Goal: Task Accomplishment & Management: Manage account settings

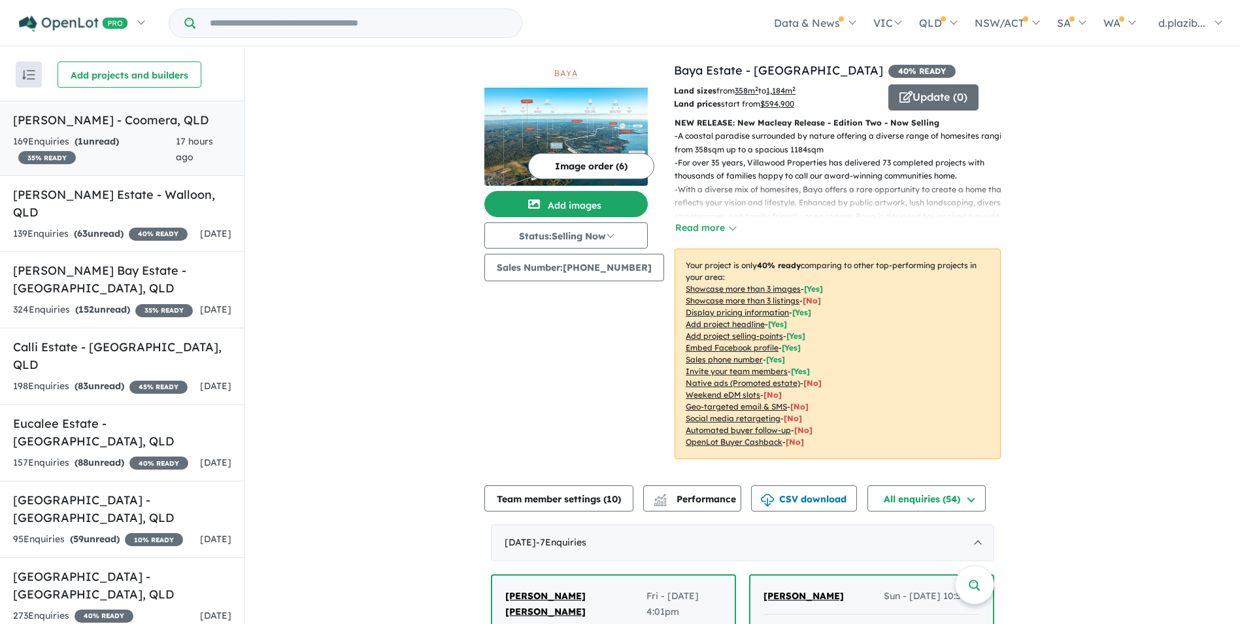
click at [170, 139] on div "169 Enquir ies ( 1 unread) 35 % READY" at bounding box center [94, 149] width 163 height 31
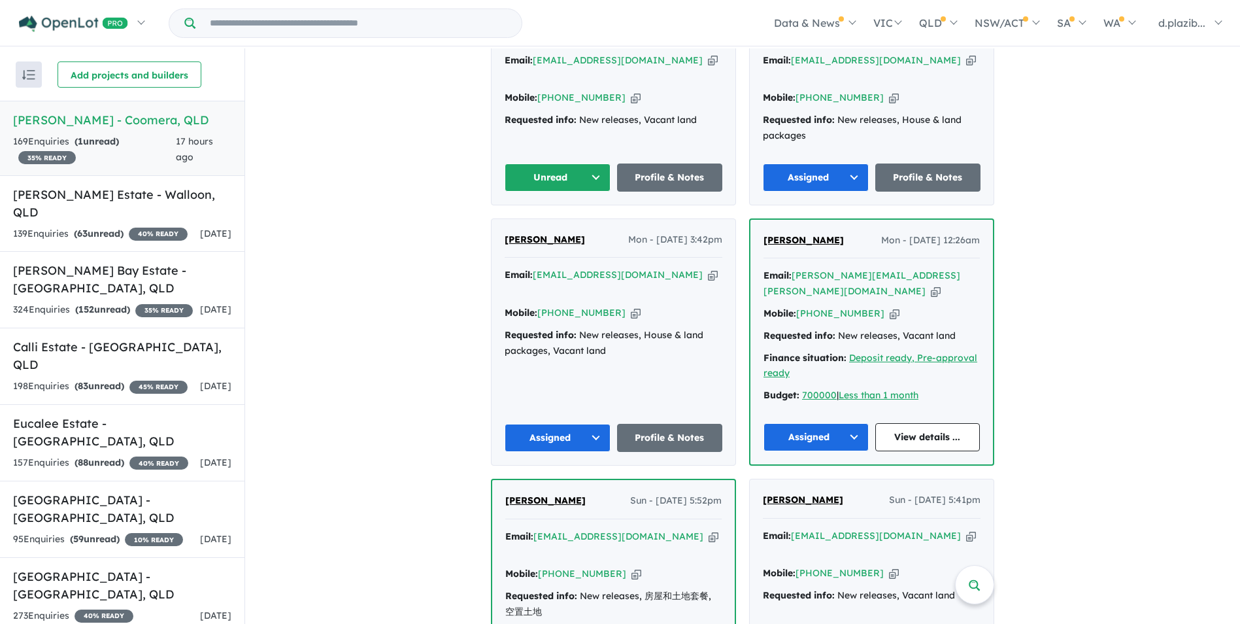
scroll to position [322, 0]
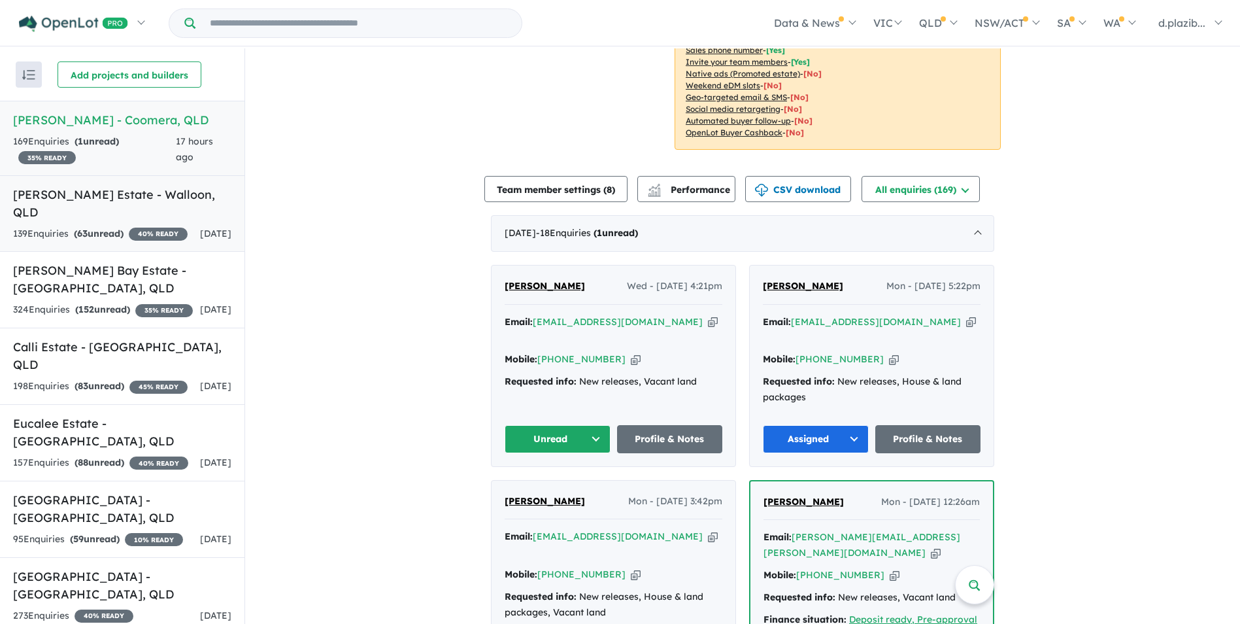
click at [147, 226] on div "139 Enquir ies ( 63 unread) 40 % READY" at bounding box center [100, 234] width 175 height 16
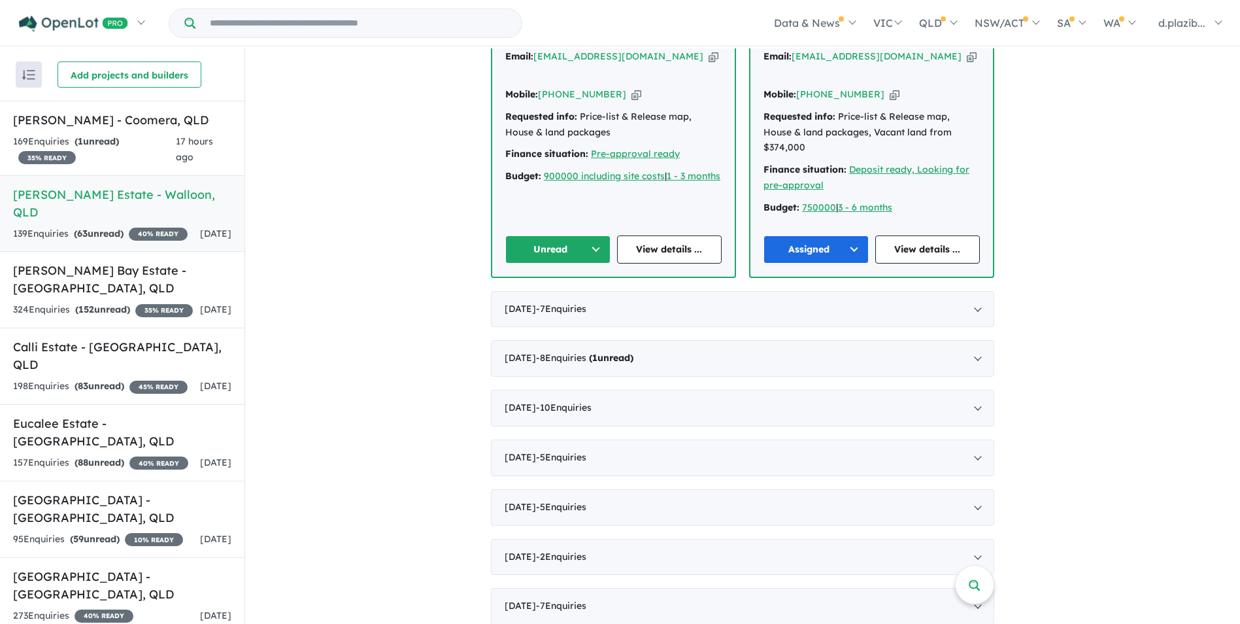
scroll to position [262, 0]
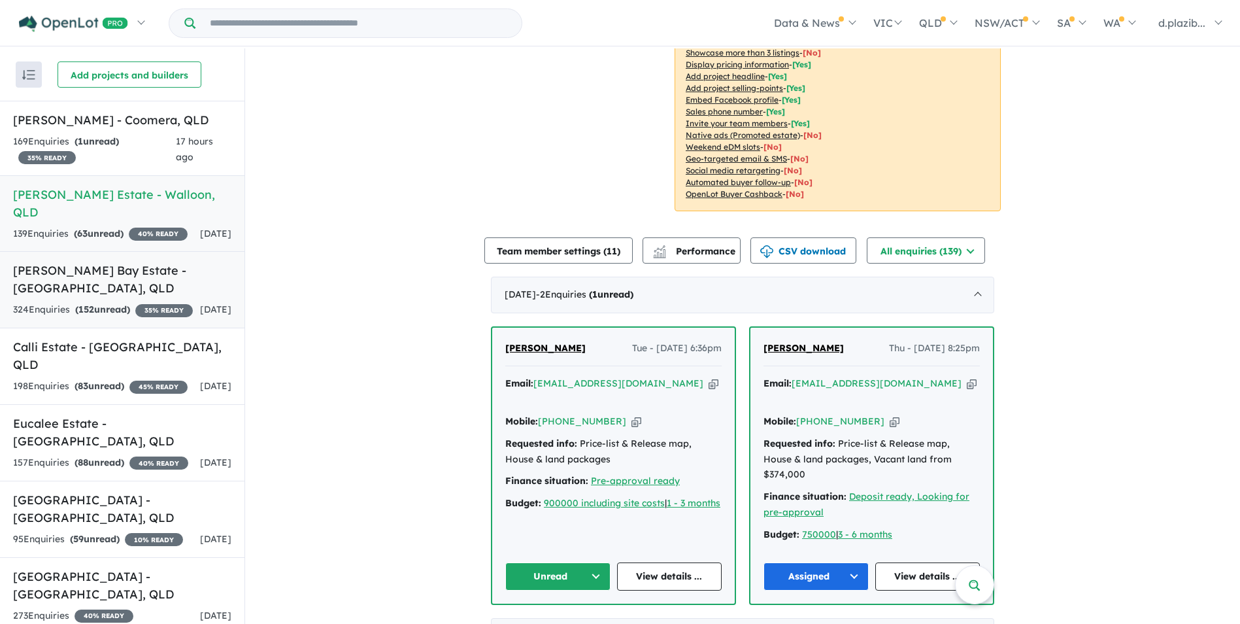
click at [144, 290] on h5 "[PERSON_NAME] Bay Estate - [GEOGRAPHIC_DATA] , [GEOGRAPHIC_DATA]" at bounding box center [122, 279] width 218 height 35
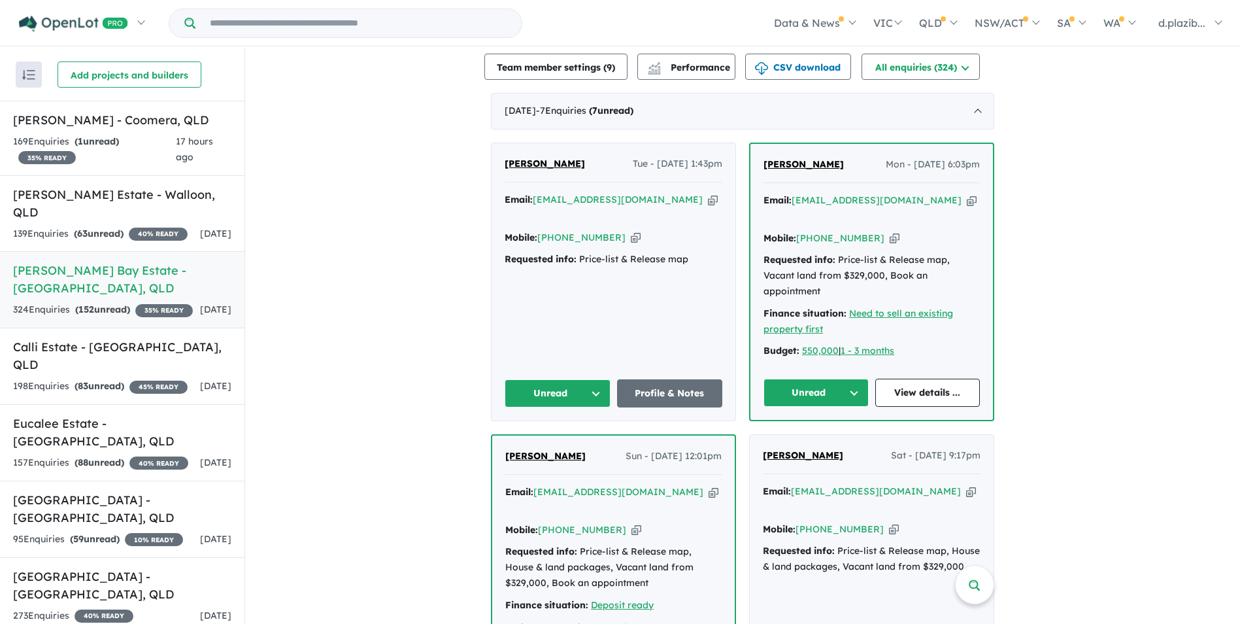
scroll to position [122, 0]
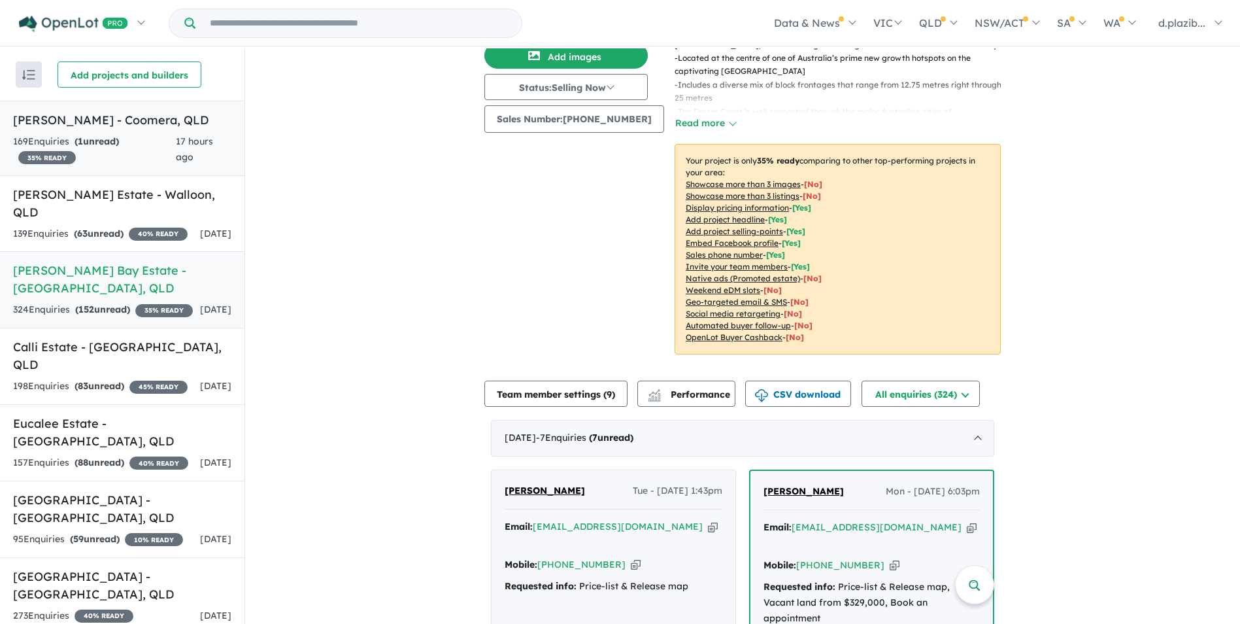
click at [126, 161] on div "169 Enquir ies ( 1 unread) 35 % READY" at bounding box center [94, 149] width 163 height 31
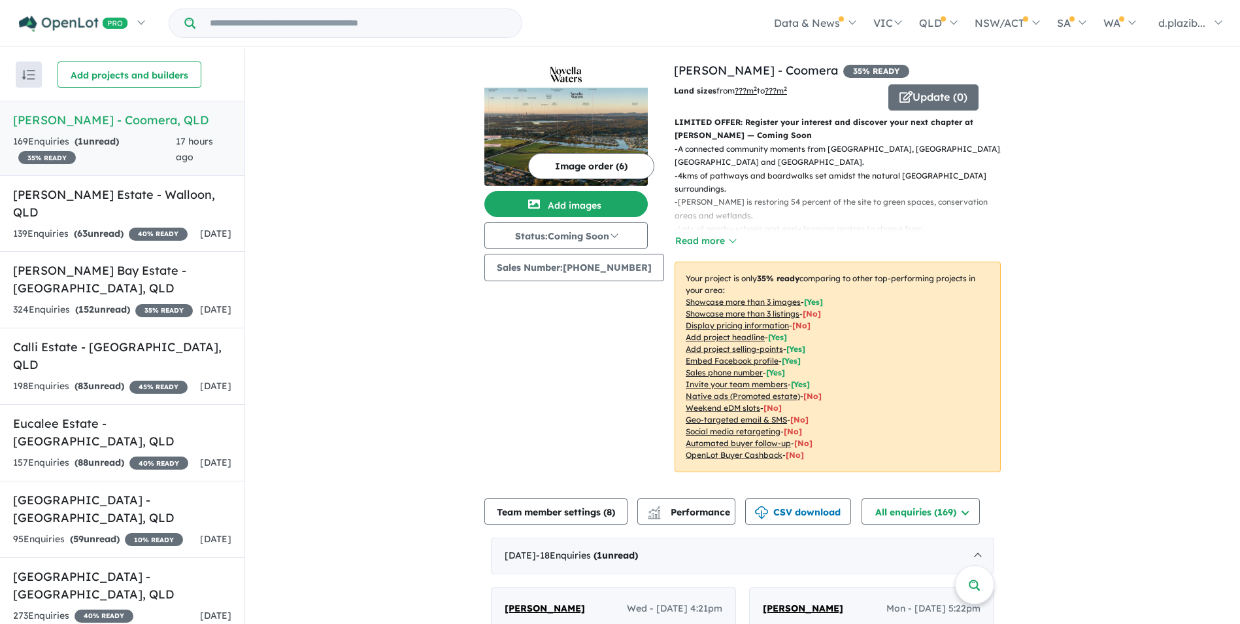
scroll to position [262, 0]
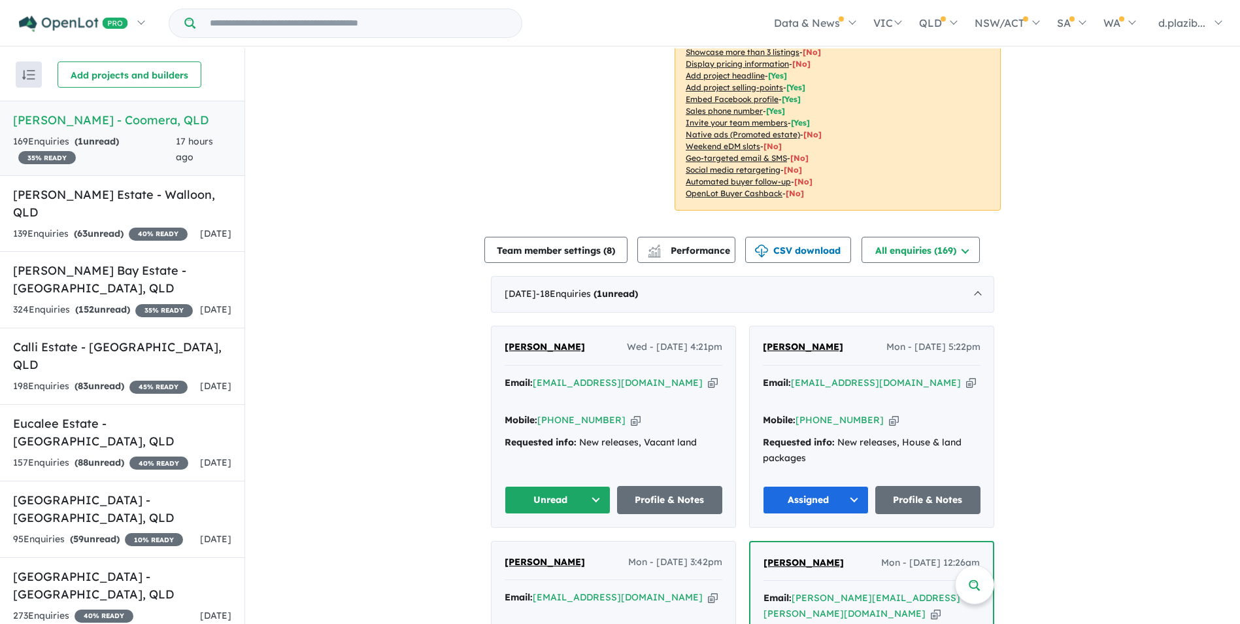
click at [708, 376] on icon "button" at bounding box center [713, 383] width 10 height 14
click at [552, 486] on button "Unread" at bounding box center [558, 500] width 106 height 28
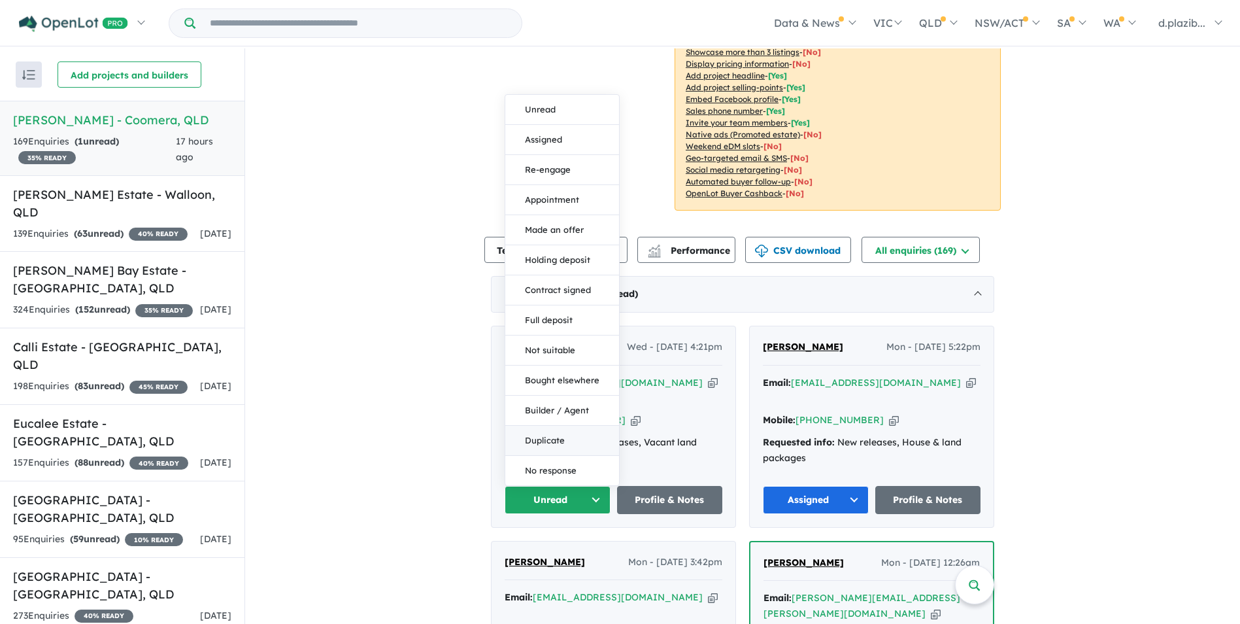
click at [566, 426] on button "Duplicate" at bounding box center [562, 441] width 114 height 30
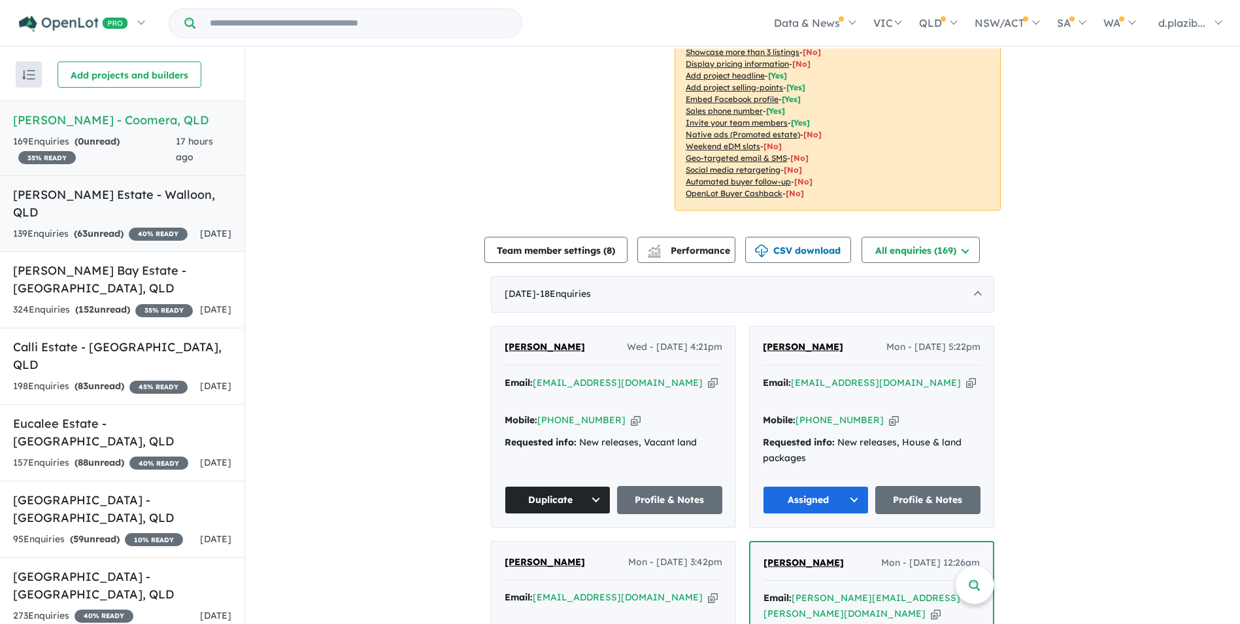
click at [171, 192] on h5 "[PERSON_NAME] Estate - [GEOGRAPHIC_DATA] , [GEOGRAPHIC_DATA]" at bounding box center [122, 203] width 218 height 35
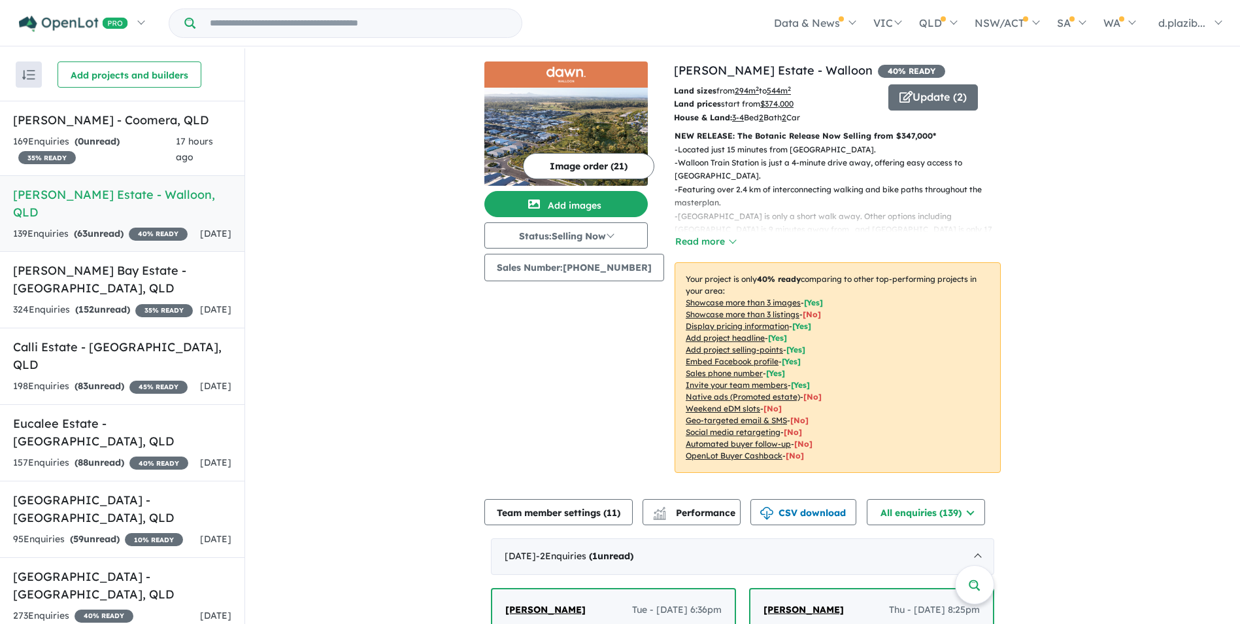
scroll to position [327, 0]
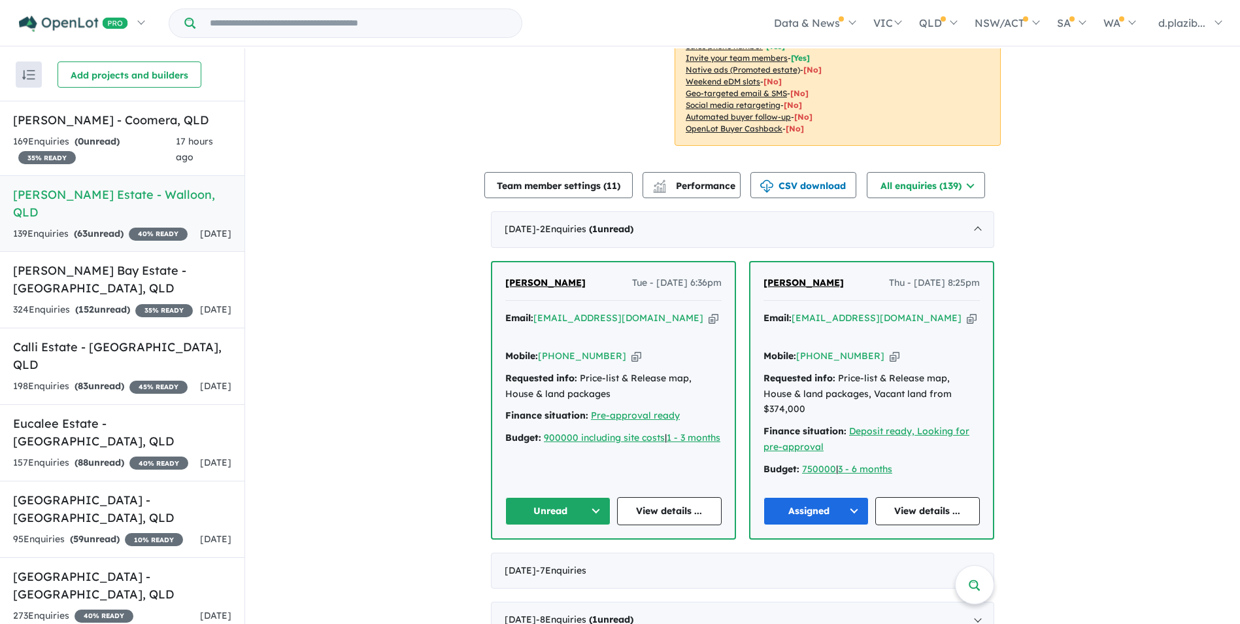
click at [709, 323] on icon "button" at bounding box center [714, 318] width 10 height 14
click at [709, 318] on icon "button" at bounding box center [714, 318] width 10 height 14
click at [632, 349] on icon "button" at bounding box center [637, 356] width 10 height 14
click at [572, 497] on button "Unread" at bounding box center [557, 511] width 105 height 28
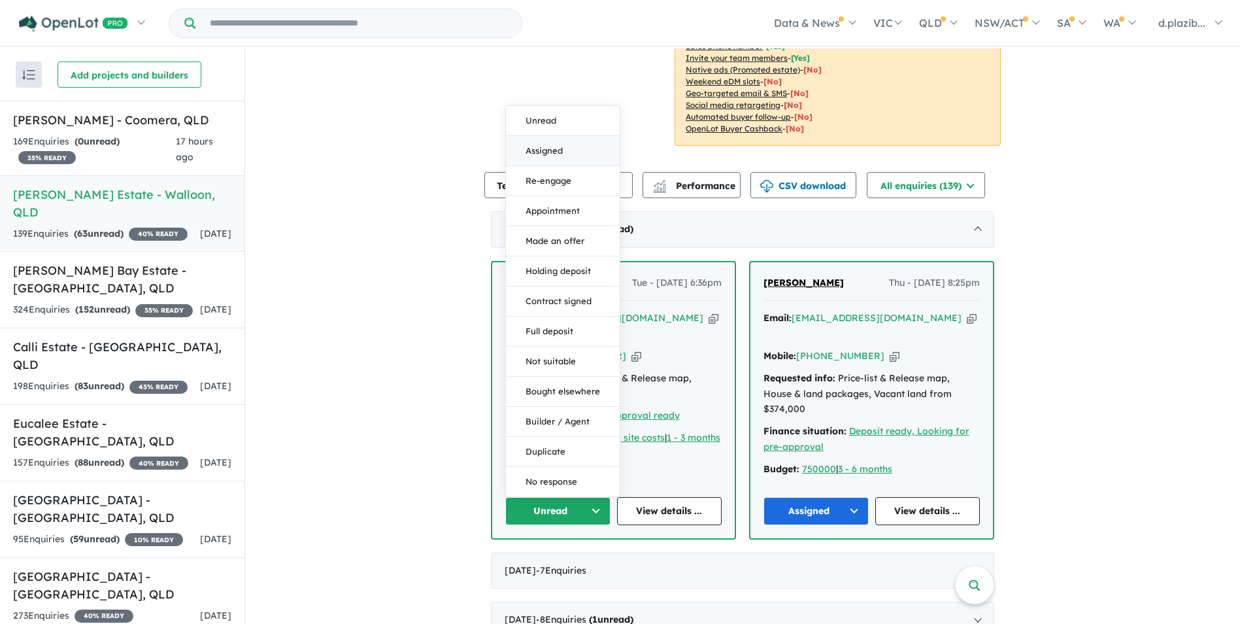
click at [556, 136] on button "Assigned" at bounding box center [563, 151] width 114 height 30
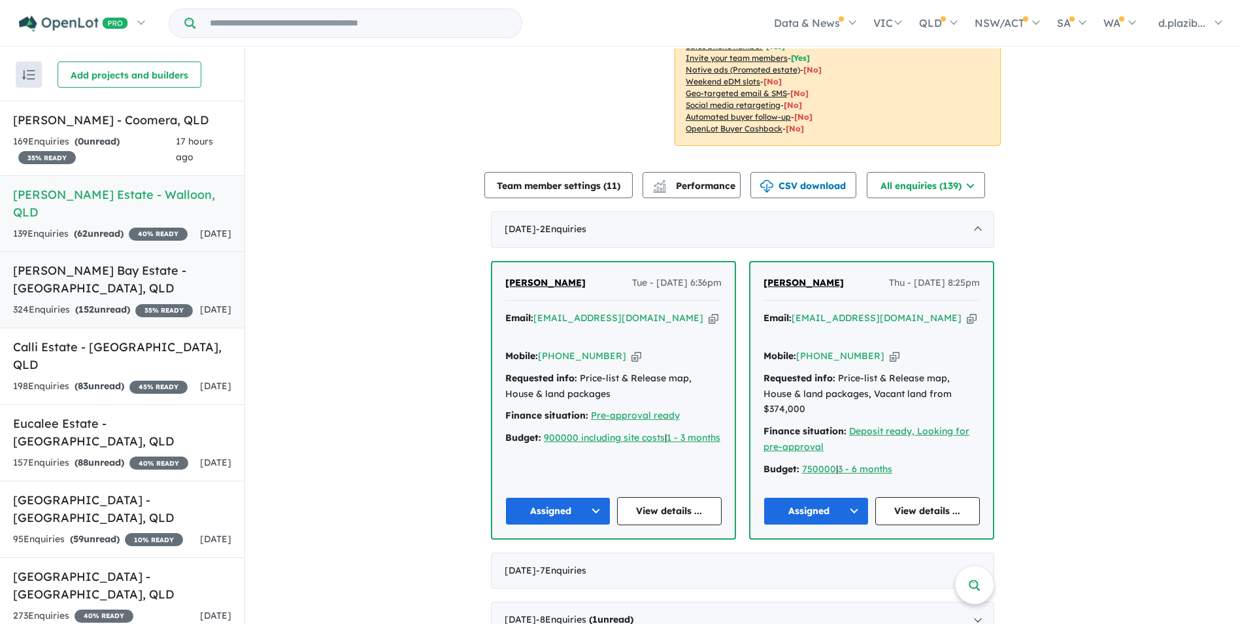
click at [153, 300] on link "[PERSON_NAME] Bay Estate - [GEOGRAPHIC_DATA] , QLD 324 Enquir ies ( 152 unread)…" at bounding box center [122, 289] width 245 height 77
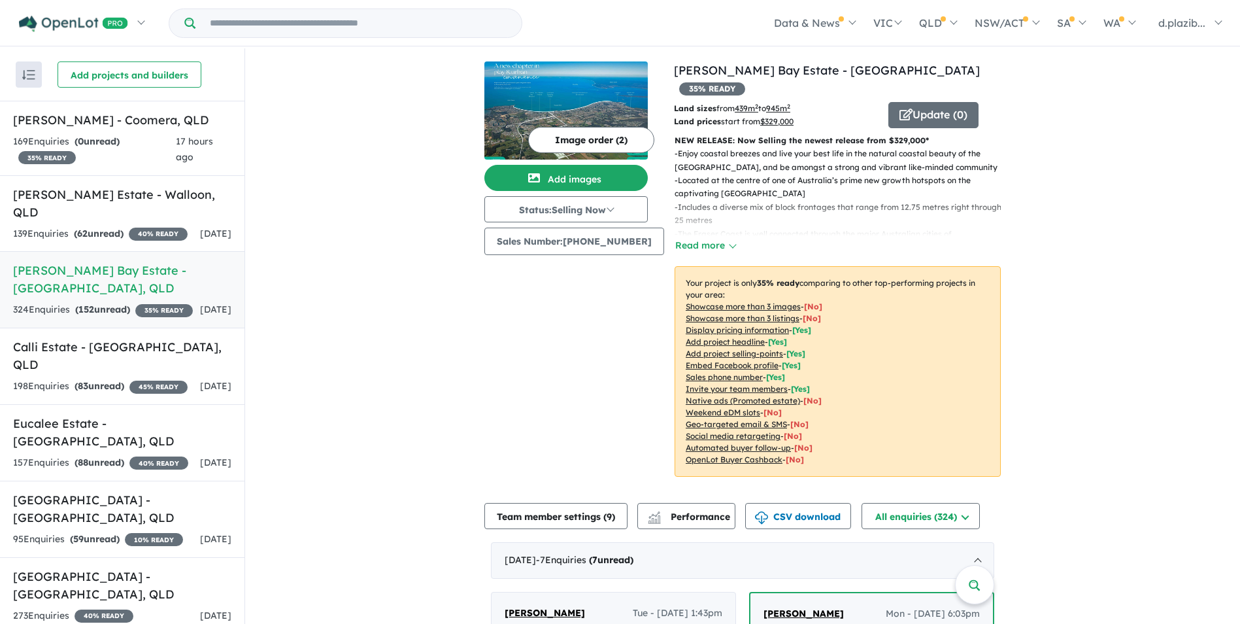
scroll to position [327, 0]
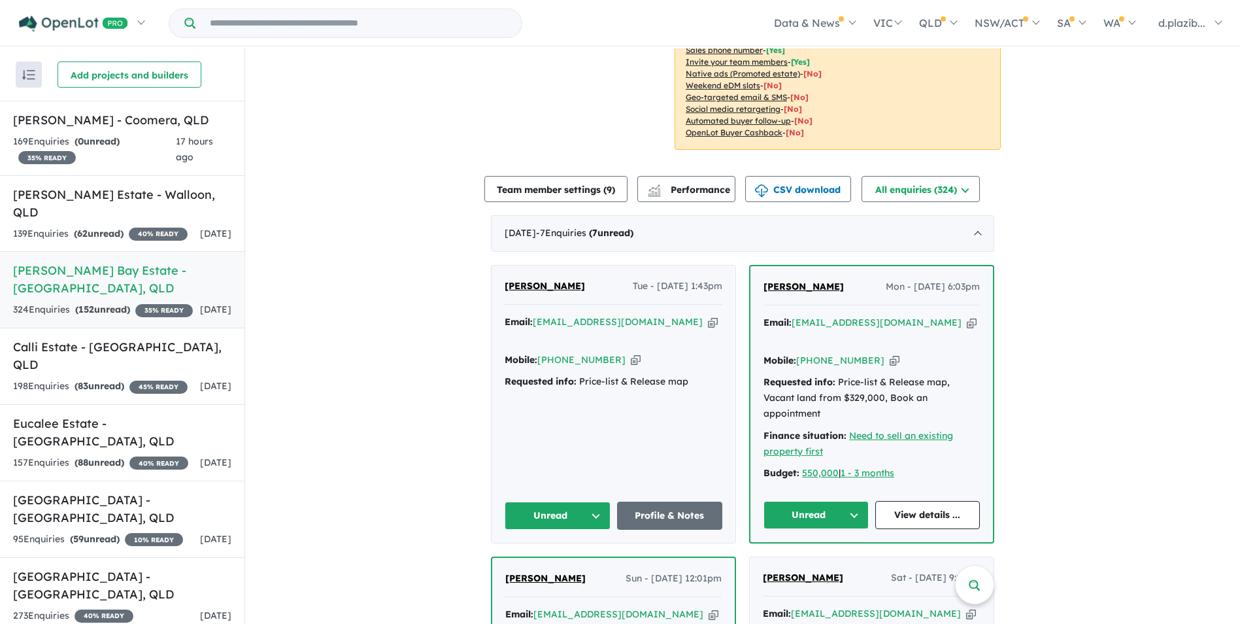
click at [708, 315] on icon "button" at bounding box center [713, 322] width 10 height 14
click at [651, 314] on div "Email: [EMAIL_ADDRESS][DOMAIN_NAME] Copied!" at bounding box center [614, 329] width 218 height 31
click at [708, 315] on icon "button" at bounding box center [713, 322] width 10 height 14
click at [631, 353] on icon "button" at bounding box center [636, 360] width 10 height 14
click at [590, 501] on button "Unread" at bounding box center [558, 515] width 106 height 28
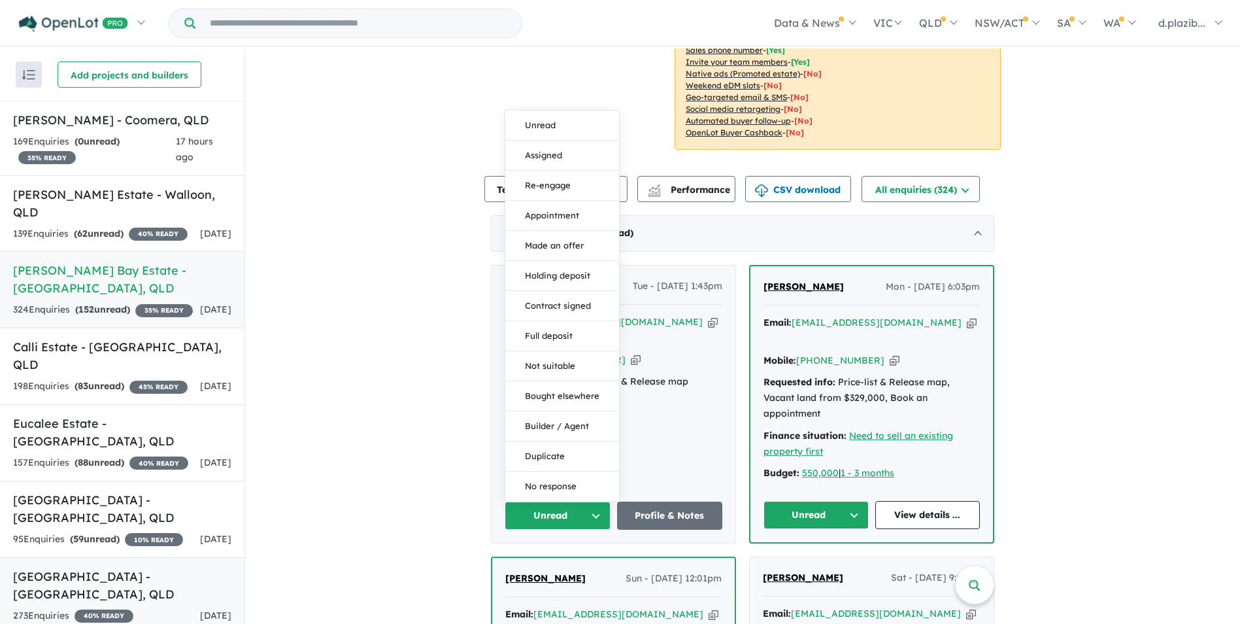
drag, startPoint x: 394, startPoint y: 199, endPoint x: 177, endPoint y: 609, distance: 463.9
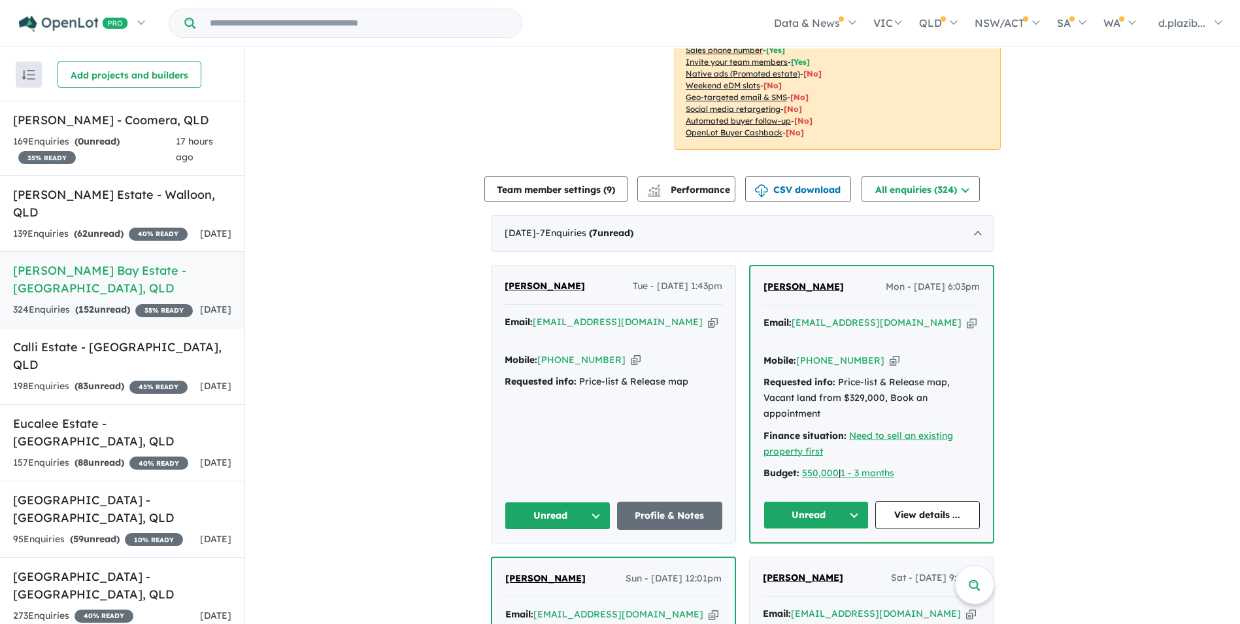
click at [573, 501] on button "Unread" at bounding box center [558, 515] width 106 height 28
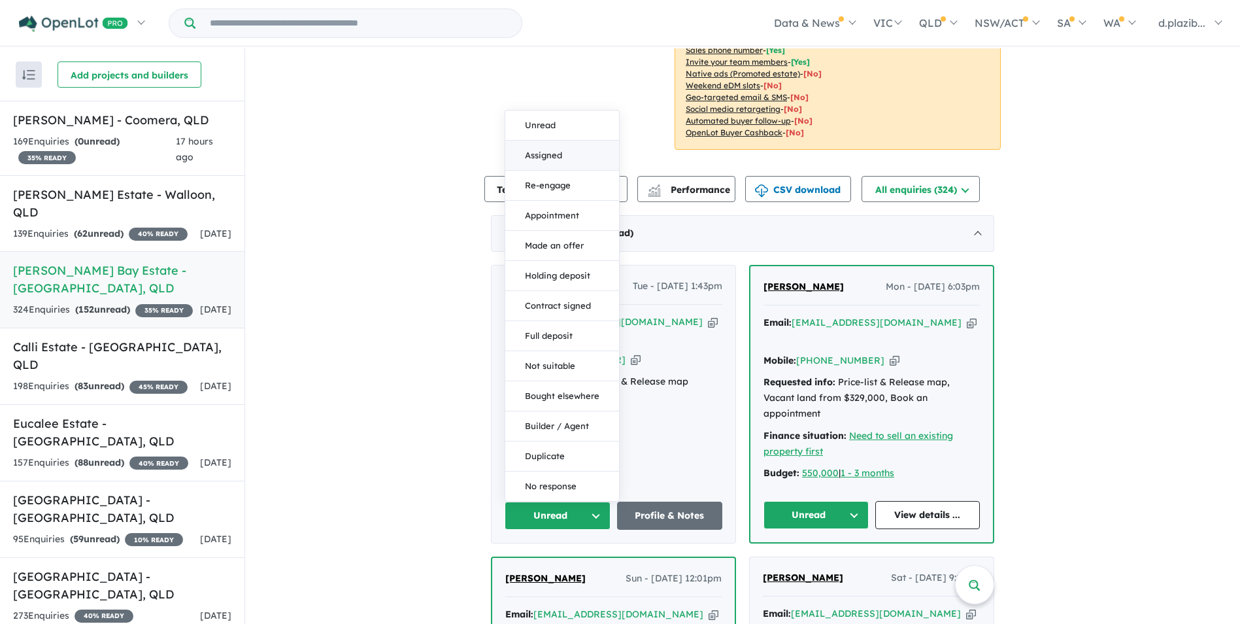
click at [551, 141] on button "Assigned" at bounding box center [562, 156] width 114 height 30
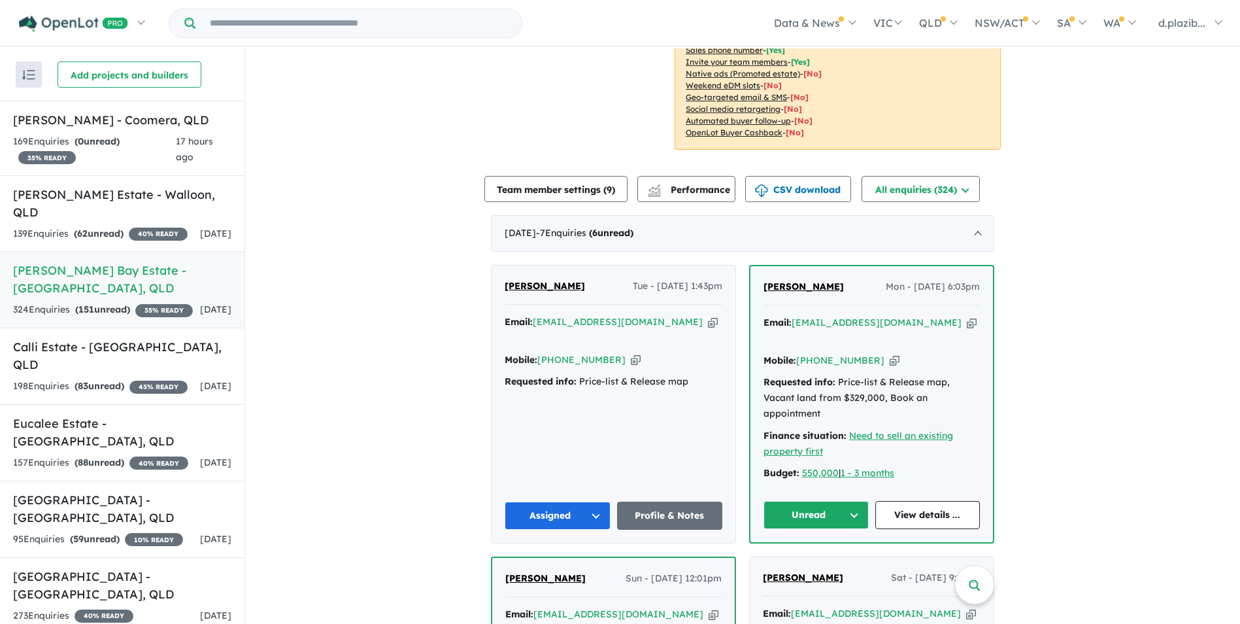
click at [967, 316] on icon "button" at bounding box center [972, 323] width 10 height 14
click at [890, 354] on icon "button" at bounding box center [895, 361] width 10 height 14
click at [819, 501] on button "Unread" at bounding box center [816, 515] width 105 height 28
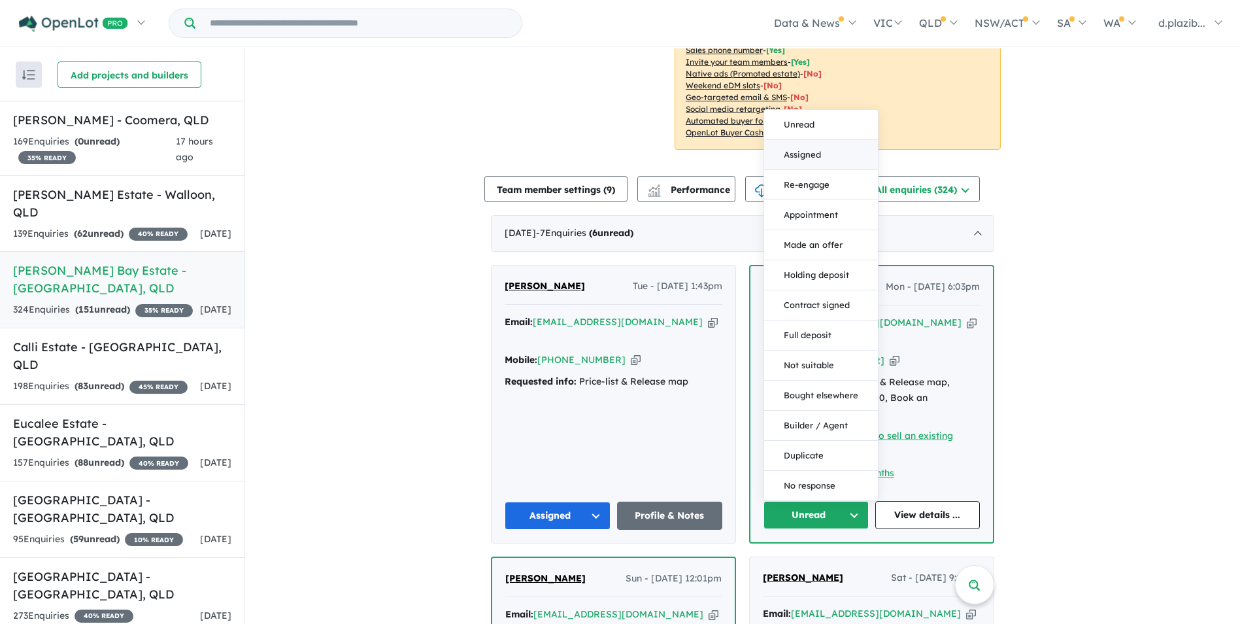
click at [828, 140] on button "Assigned" at bounding box center [821, 155] width 114 height 30
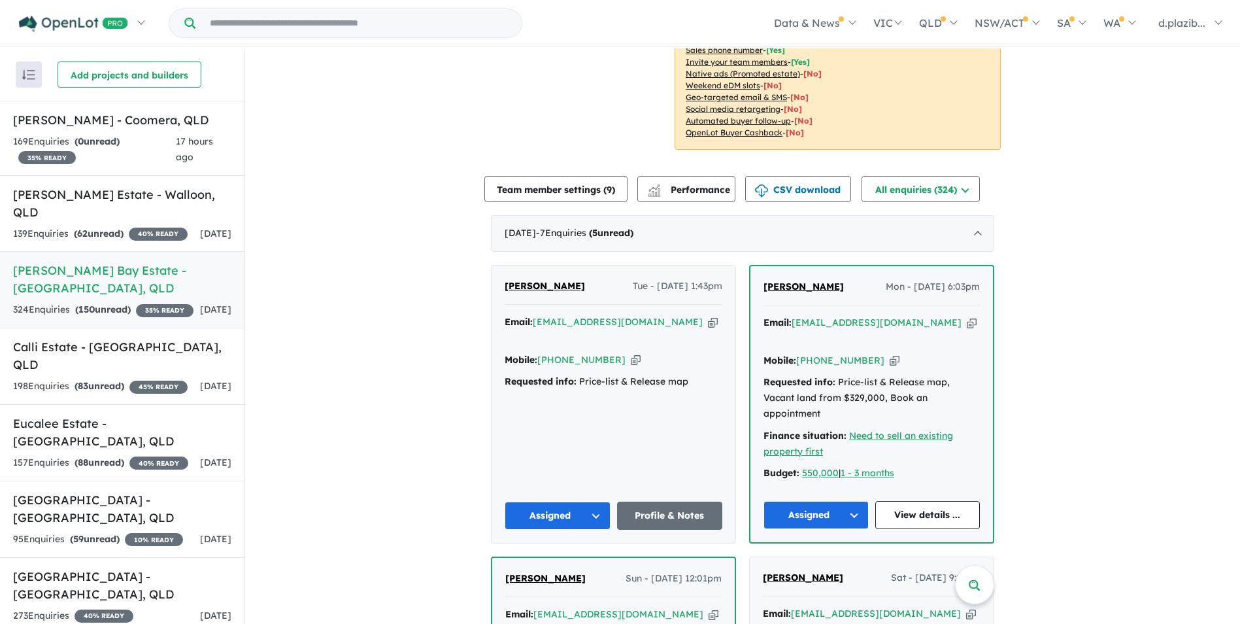
scroll to position [654, 0]
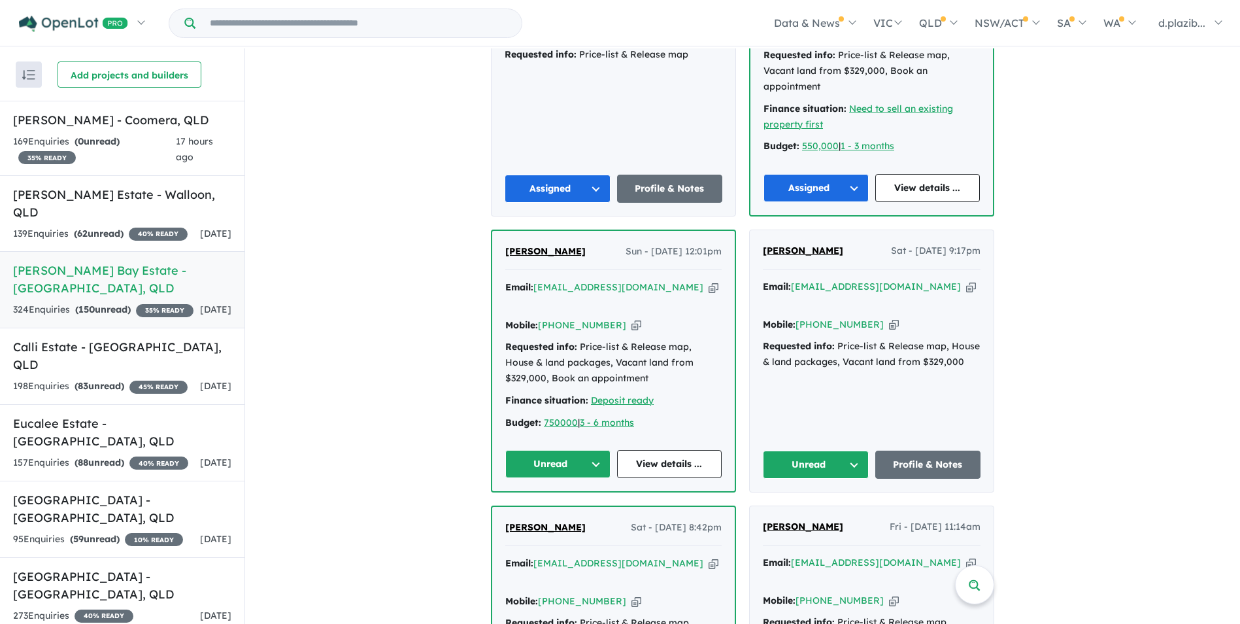
click at [709, 280] on icon "button" at bounding box center [714, 287] width 10 height 14
click at [665, 280] on div "Email: [EMAIL_ADDRESS][DOMAIN_NAME] Copied!" at bounding box center [613, 295] width 216 height 31
click at [709, 280] on icon "button" at bounding box center [714, 287] width 10 height 14
click at [632, 318] on icon "button" at bounding box center [637, 325] width 10 height 14
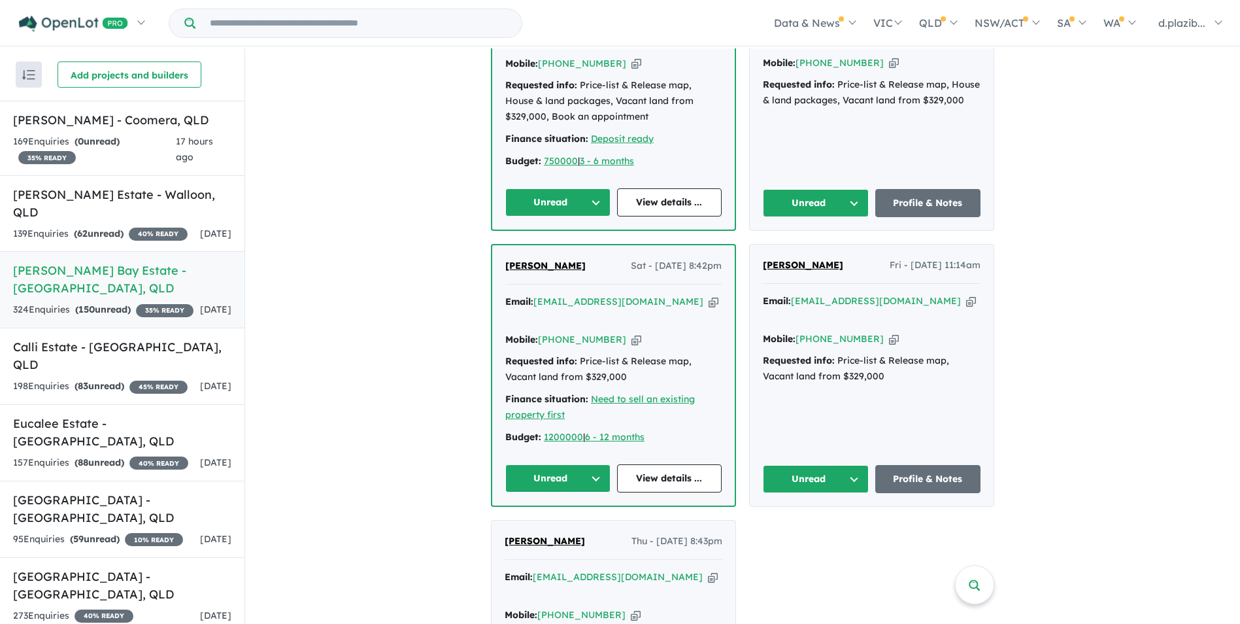
scroll to position [719, 0]
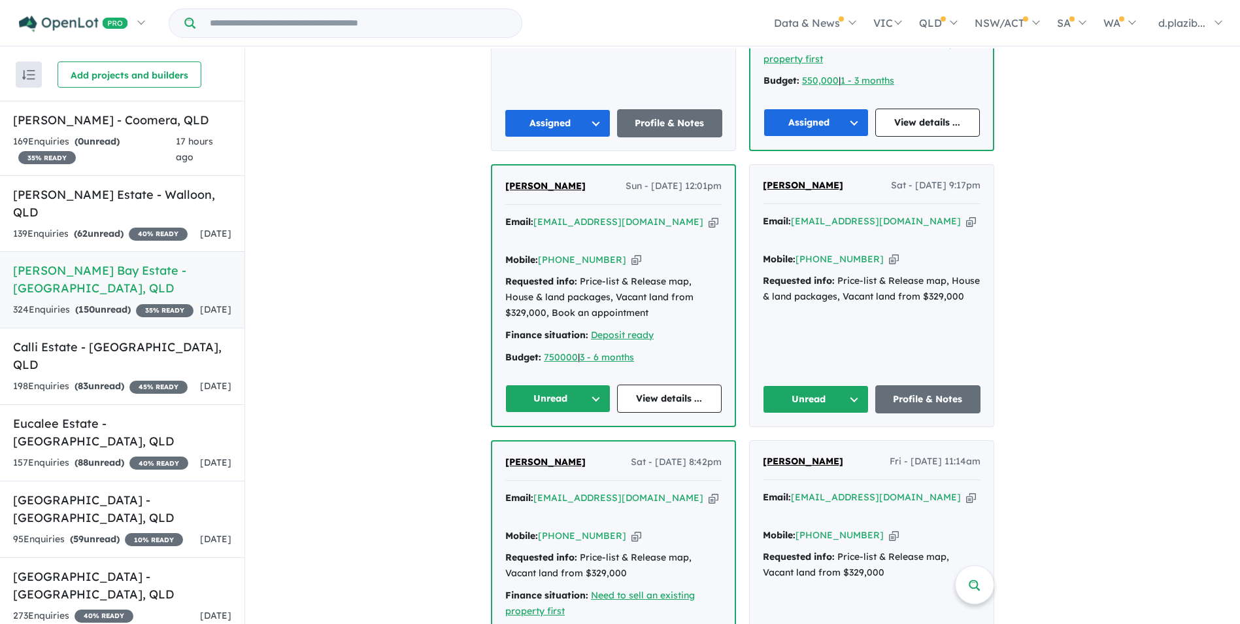
click at [568, 384] on button "Unread" at bounding box center [557, 398] width 105 height 28
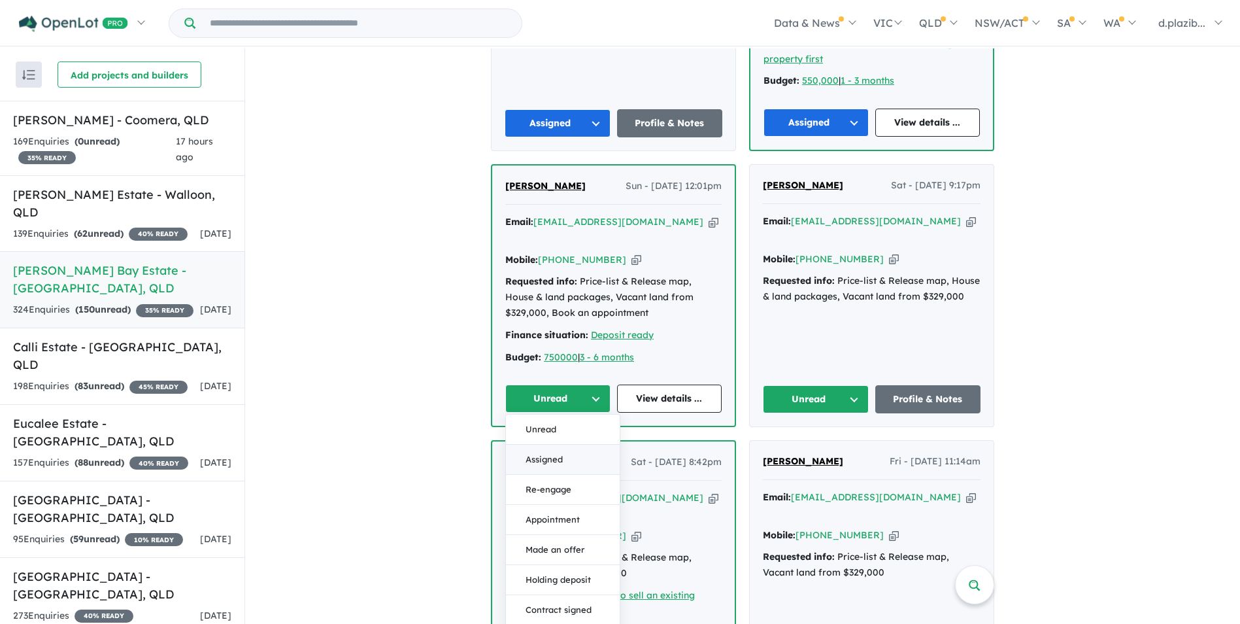
click at [553, 445] on button "Assigned" at bounding box center [563, 460] width 114 height 30
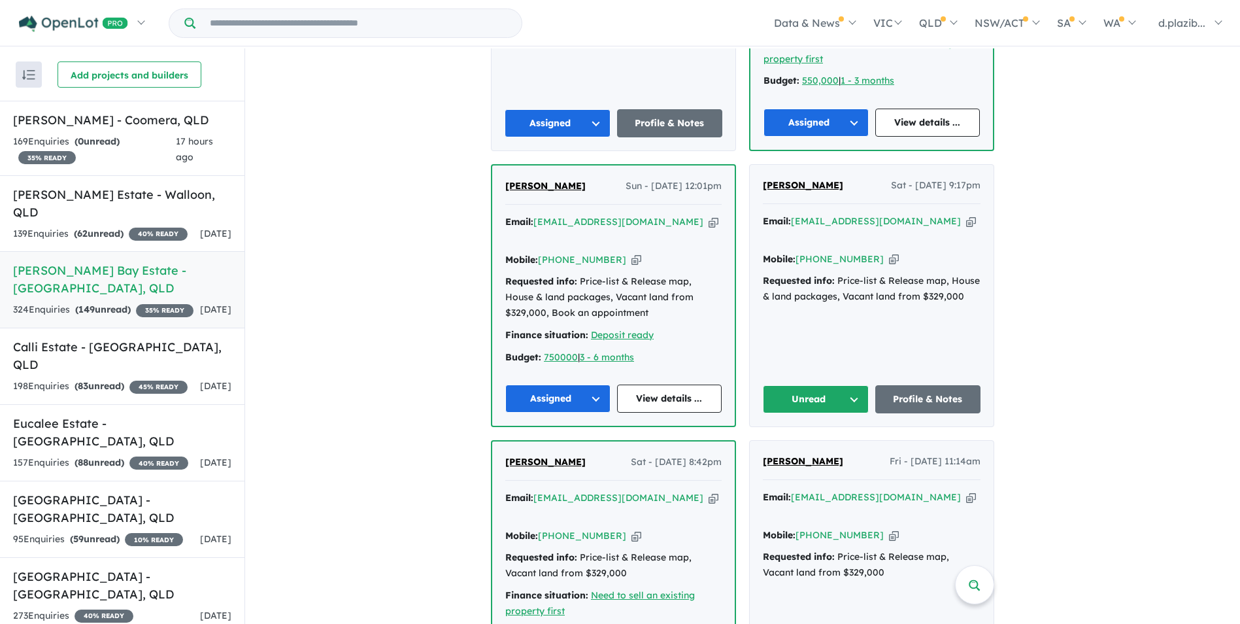
click at [966, 214] on icon "button" at bounding box center [971, 221] width 10 height 14
click at [793, 385] on button "Unread" at bounding box center [816, 399] width 106 height 28
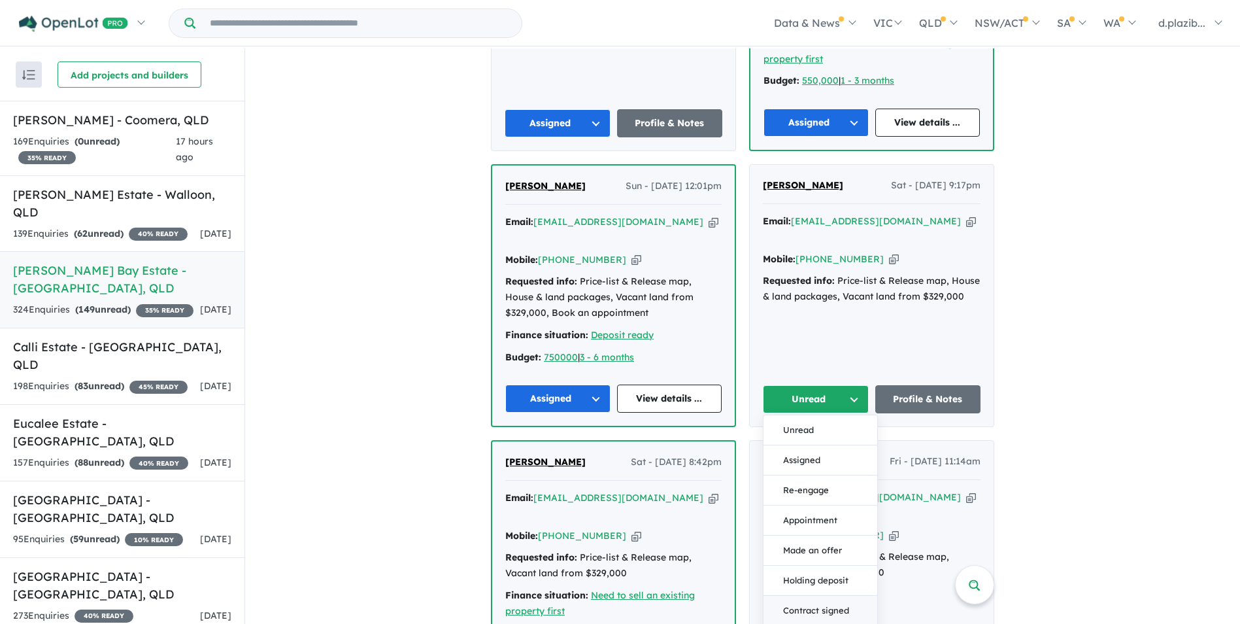
scroll to position [981, 0]
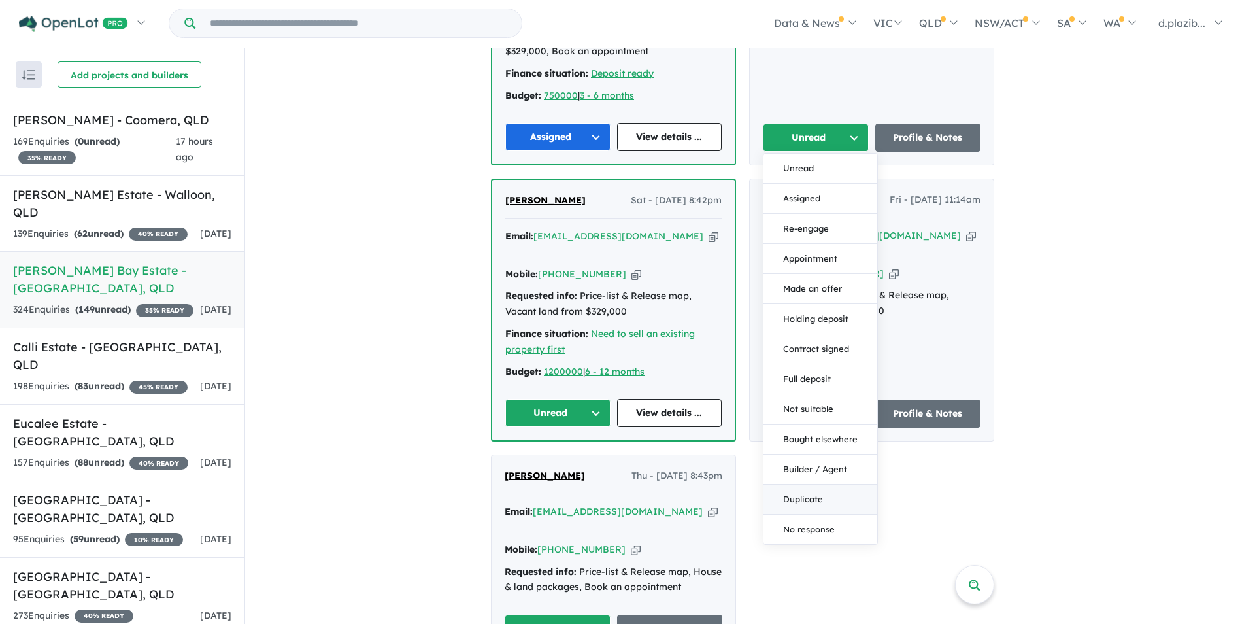
click at [809, 484] on button "Duplicate" at bounding box center [821, 499] width 114 height 30
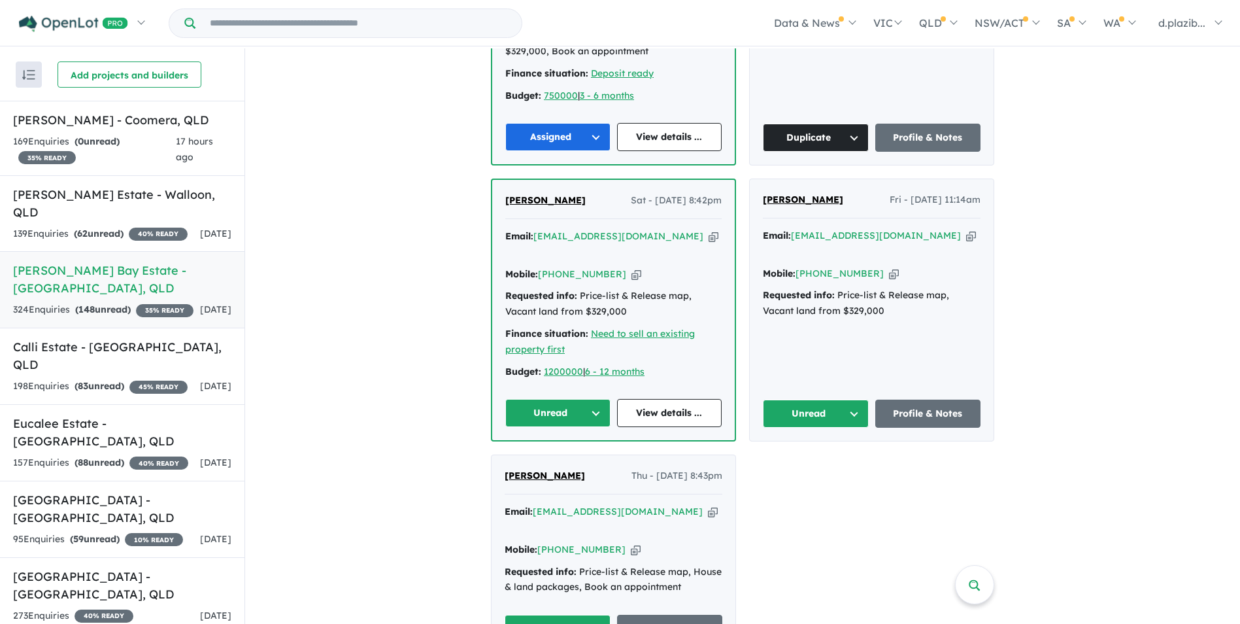
click at [709, 229] on icon "button" at bounding box center [714, 236] width 10 height 14
click at [583, 399] on button "Unread" at bounding box center [557, 413] width 105 height 28
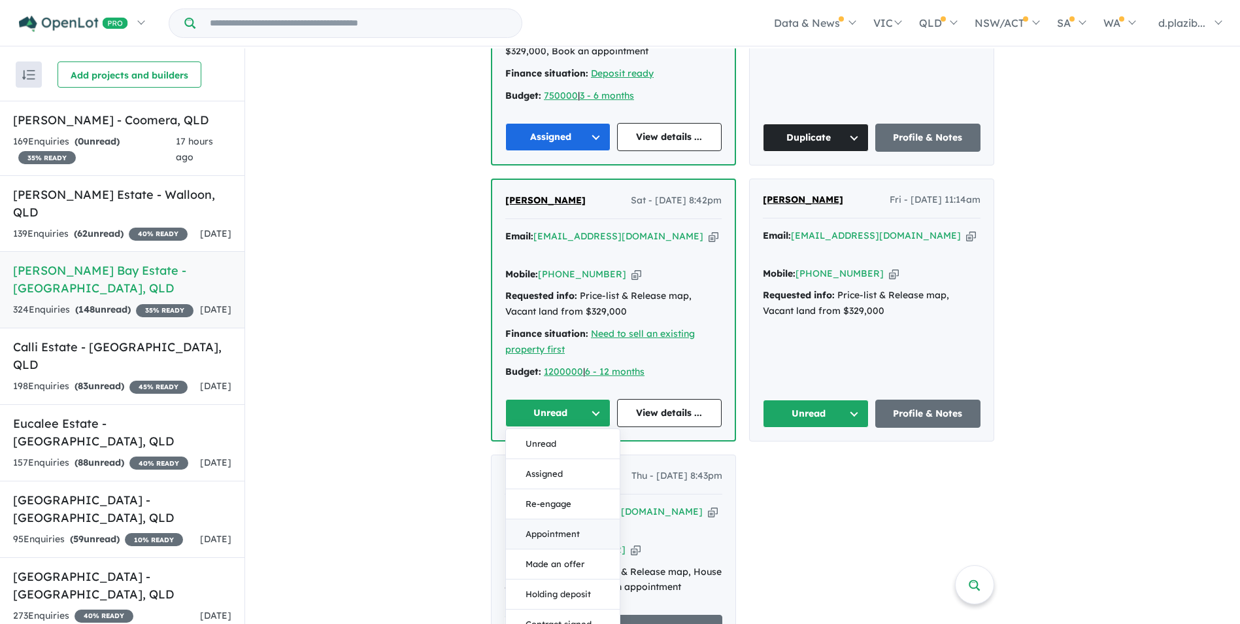
scroll to position [1308, 0]
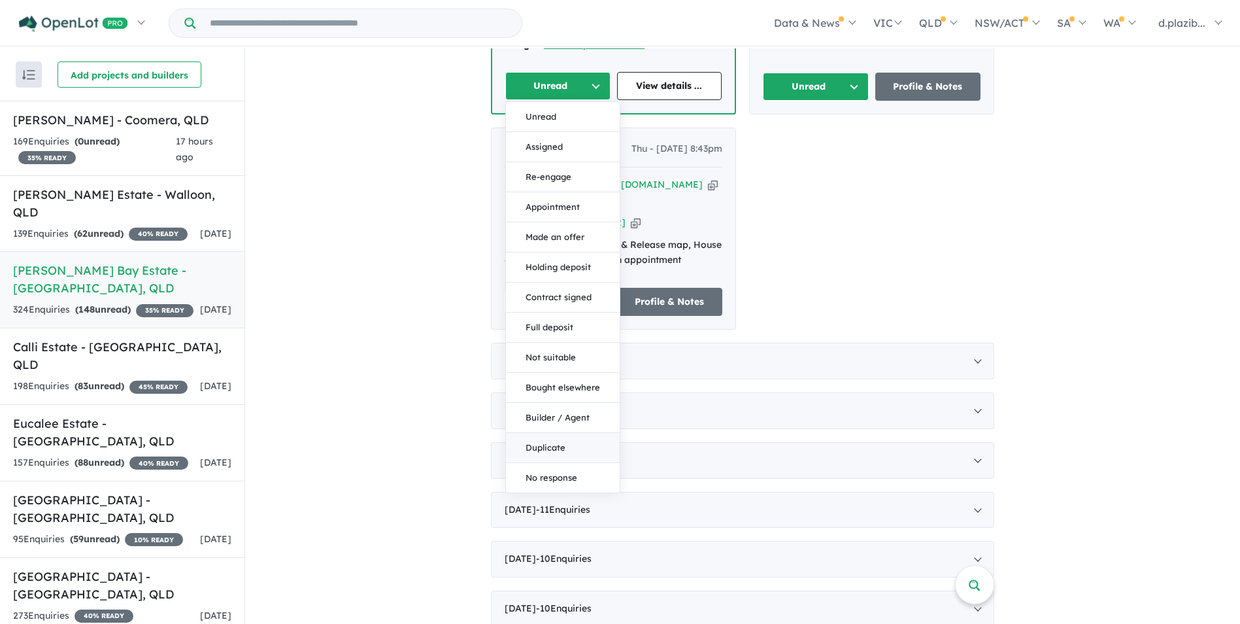
click at [551, 433] on button "Duplicate" at bounding box center [563, 448] width 114 height 30
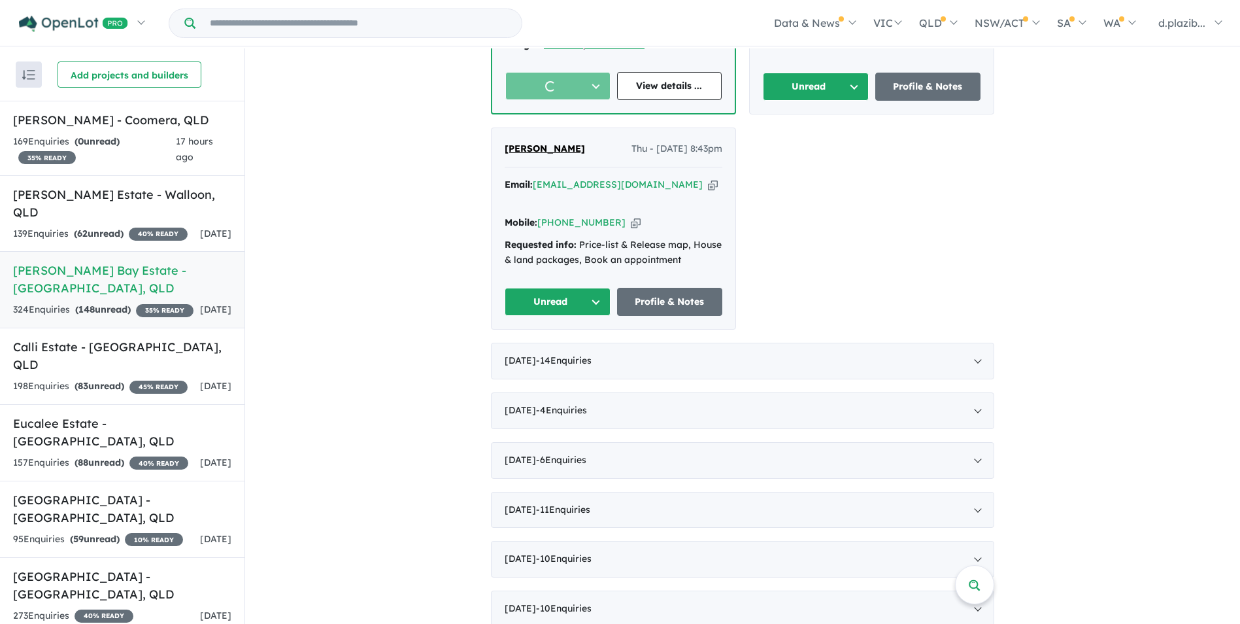
scroll to position [1046, 0]
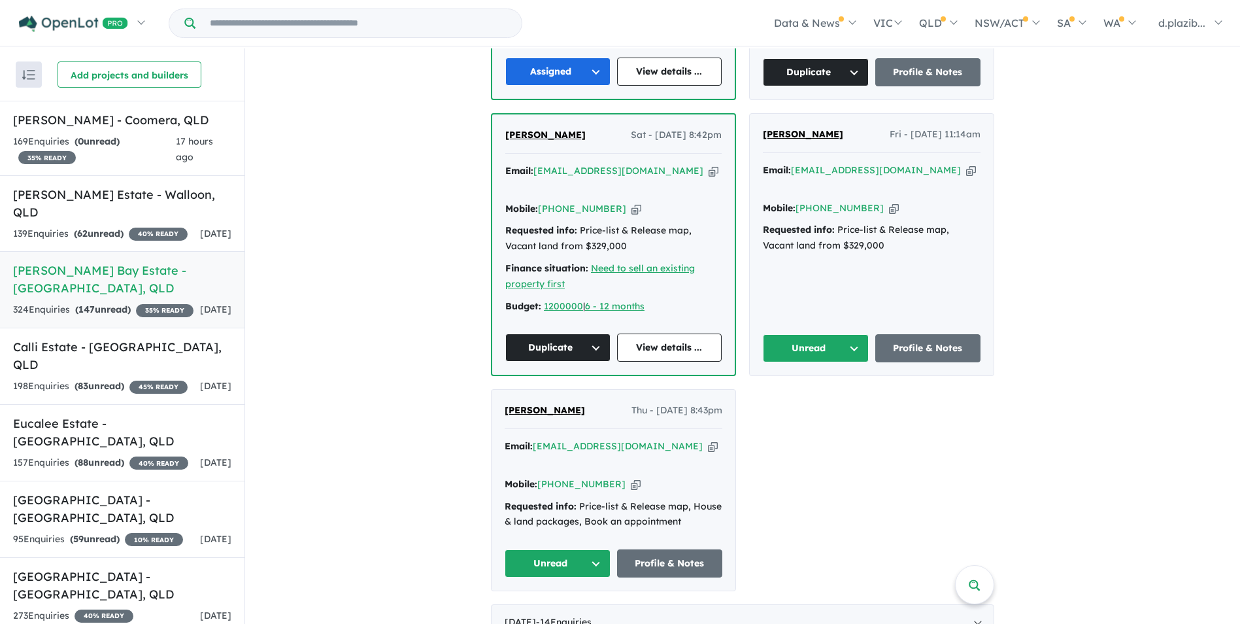
click at [966, 163] on icon "button" at bounding box center [971, 170] width 10 height 14
click at [795, 334] on button "Unread" at bounding box center [816, 348] width 106 height 28
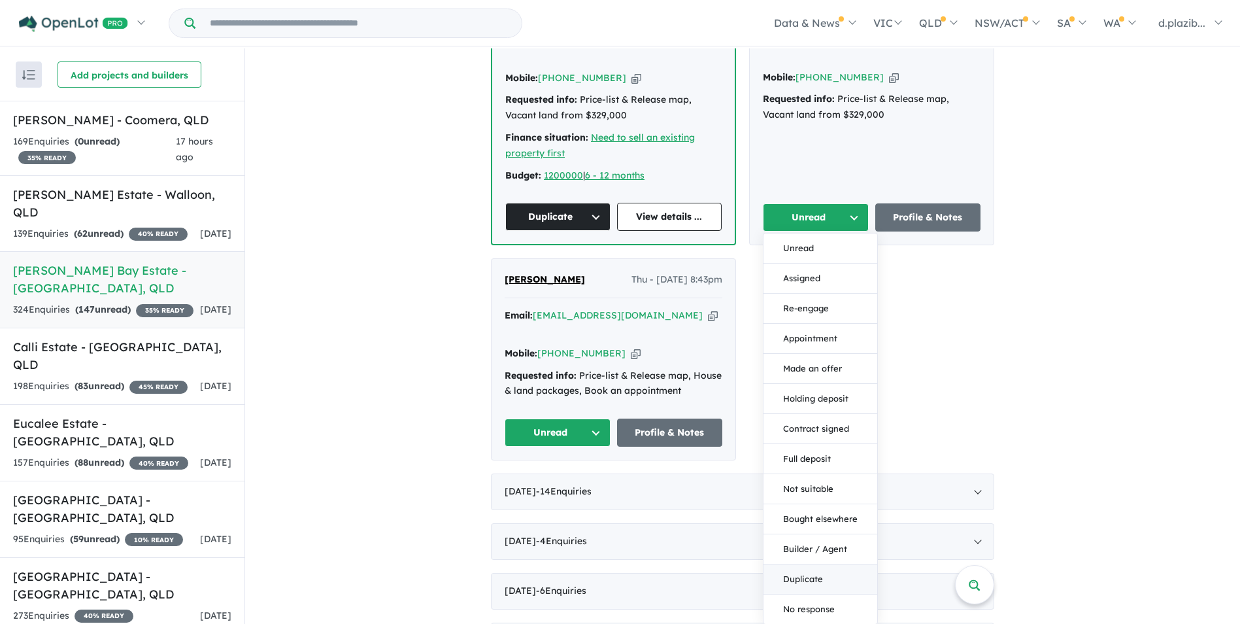
click at [827, 564] on button "Duplicate" at bounding box center [821, 579] width 114 height 30
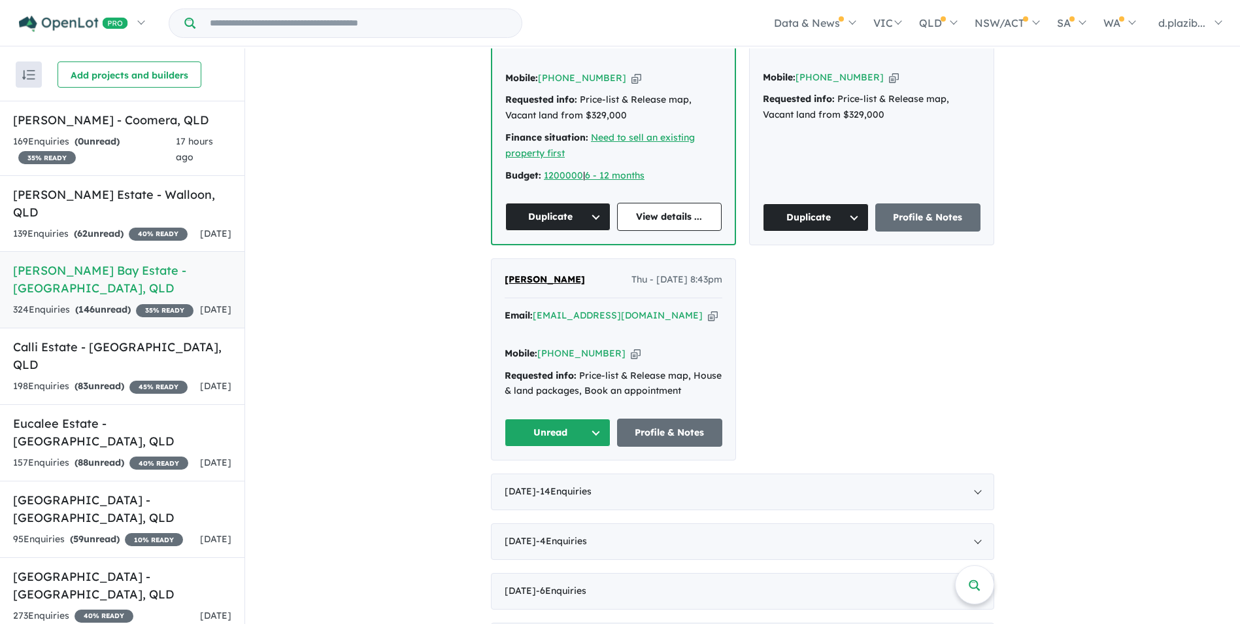
click at [708, 309] on icon "button" at bounding box center [713, 316] width 10 height 14
click at [575, 418] on button "Unread" at bounding box center [558, 432] width 106 height 28
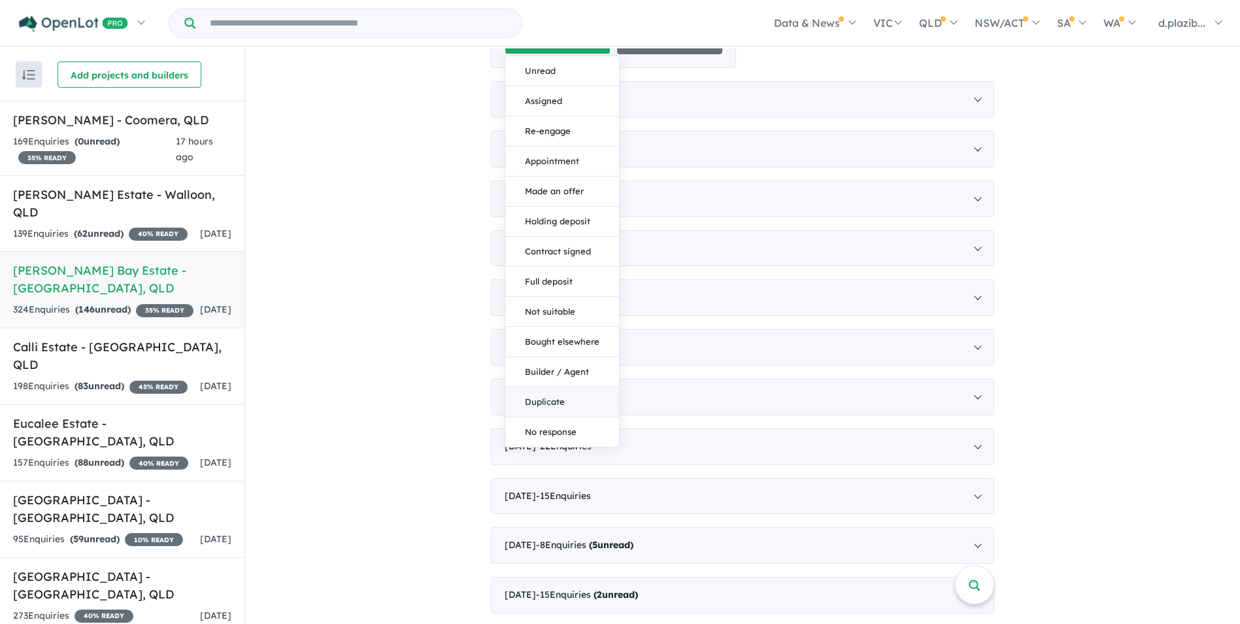
click at [533, 387] on button "Duplicate" at bounding box center [562, 402] width 114 height 30
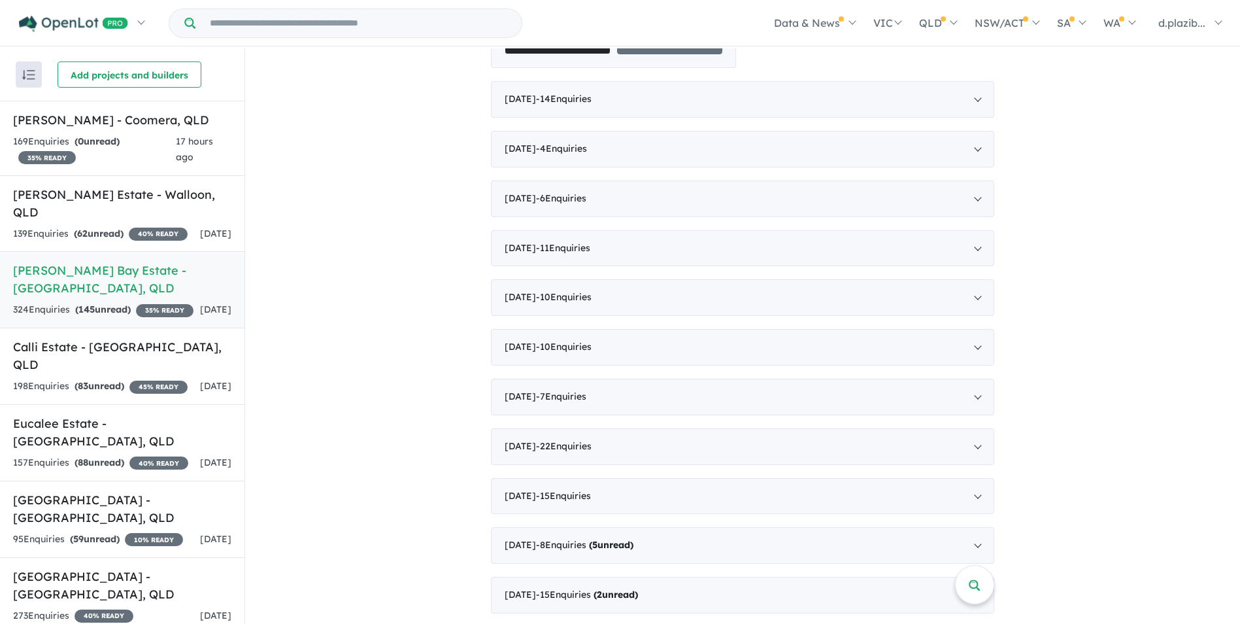
scroll to position [1308, 0]
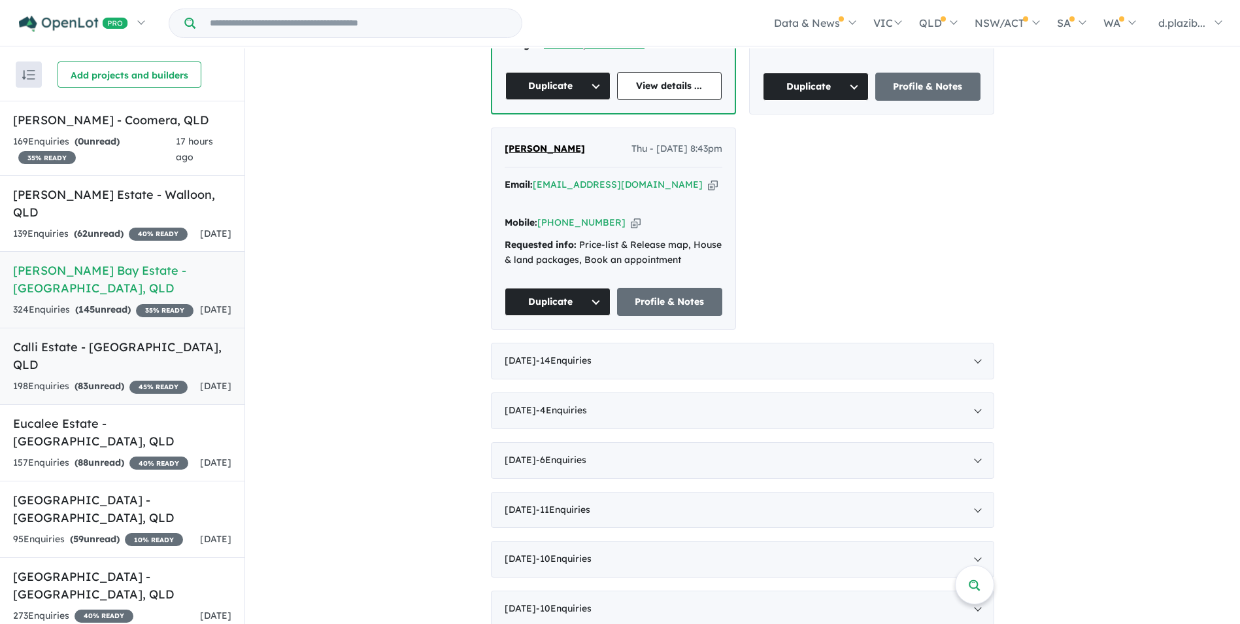
click at [153, 390] on div "198 Enquir ies ( 83 unread) 45 % READY" at bounding box center [100, 387] width 175 height 16
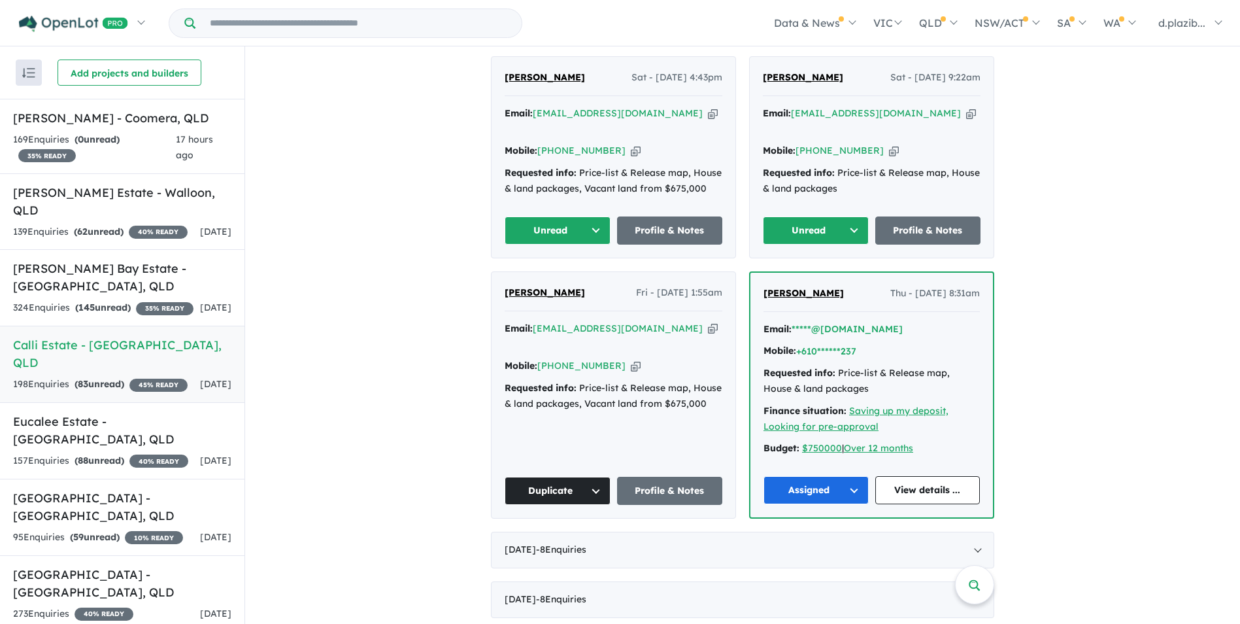
scroll to position [371, 0]
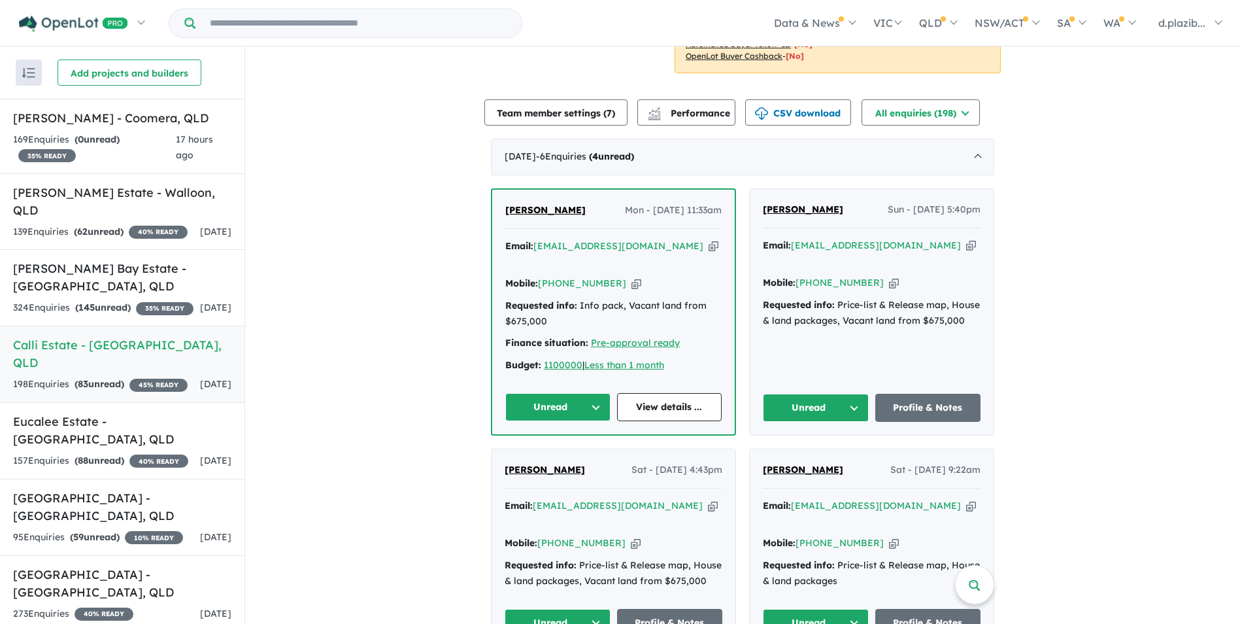
drag, startPoint x: 635, startPoint y: 243, endPoint x: 627, endPoint y: 241, distance: 8.3
click at [709, 242] on icon "button" at bounding box center [714, 246] width 10 height 14
click at [639, 243] on div "Email: [EMAIL_ADDRESS][DOMAIN_NAME] Copied!" at bounding box center [613, 254] width 216 height 31
click at [709, 244] on icon "button" at bounding box center [714, 246] width 10 height 14
click at [609, 276] on div "Mobile: [PHONE_NUMBER] Copied!" at bounding box center [613, 284] width 216 height 16
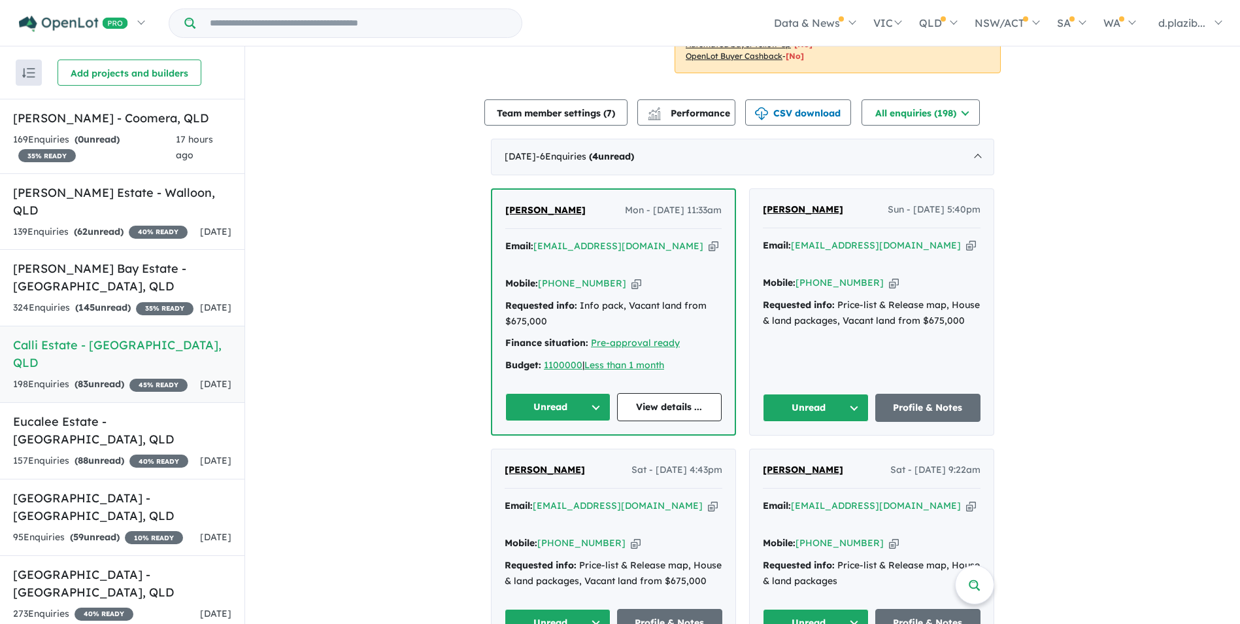
click at [632, 277] on icon "button" at bounding box center [637, 284] width 10 height 14
click at [564, 405] on button "Unread" at bounding box center [557, 407] width 105 height 28
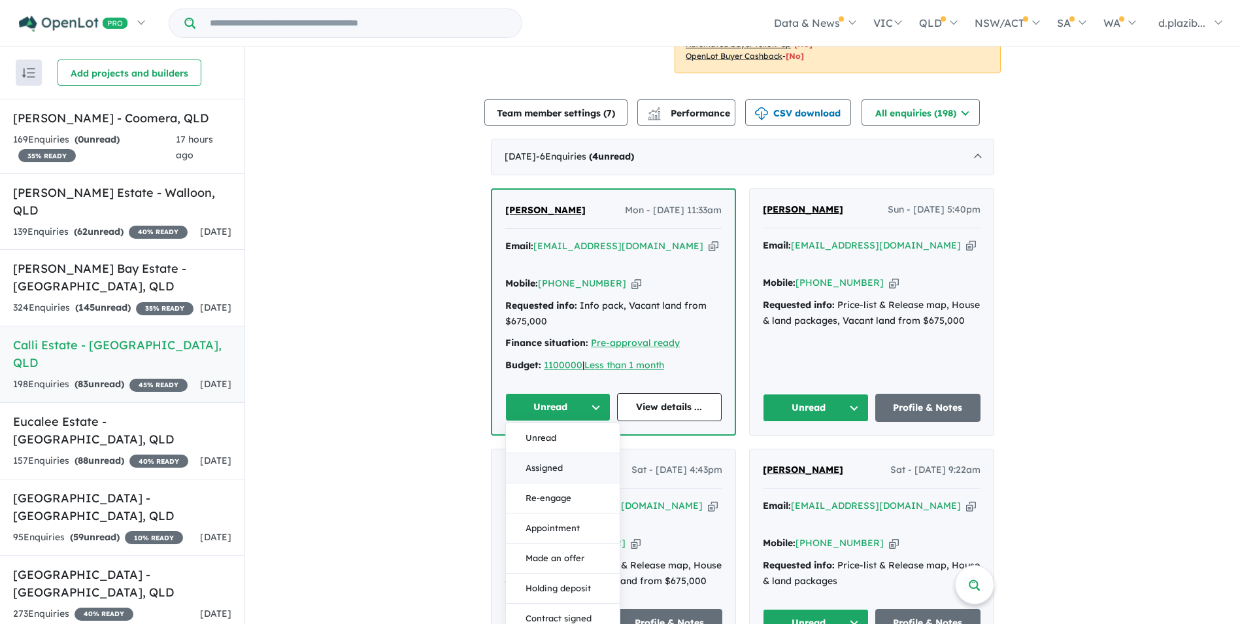
click at [579, 460] on button "Assigned" at bounding box center [563, 468] width 114 height 30
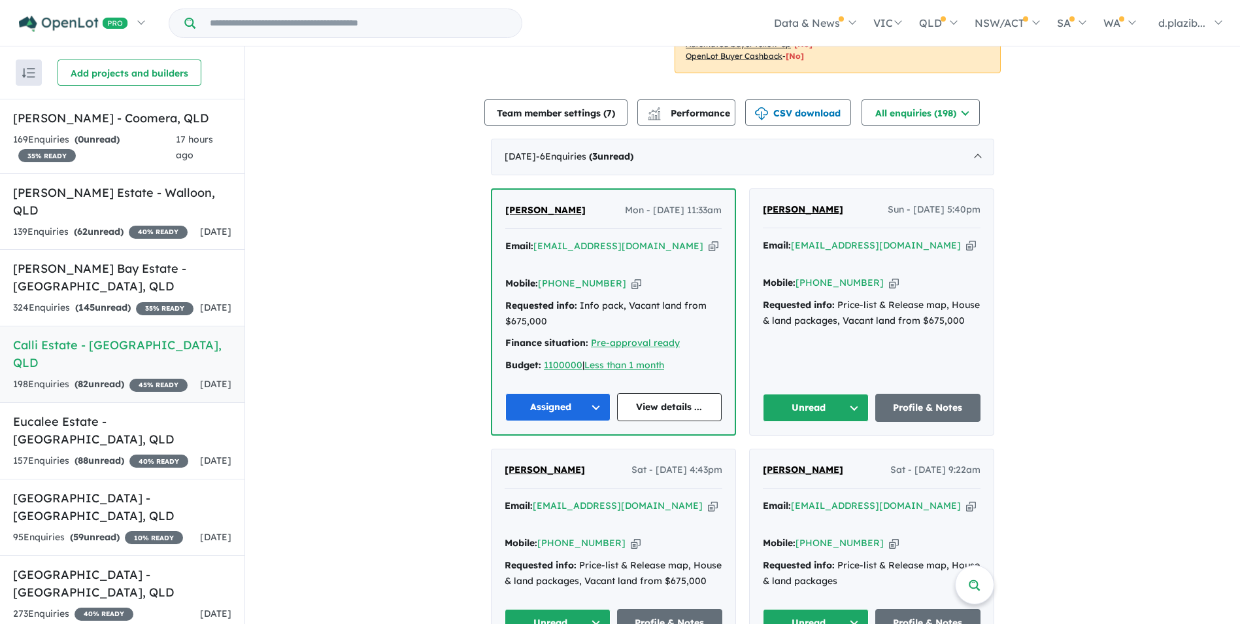
drag, startPoint x: 894, startPoint y: 243, endPoint x: 826, endPoint y: 237, distance: 67.6
click at [966, 243] on icon "button" at bounding box center [971, 246] width 10 height 14
click at [966, 245] on icon "button" at bounding box center [971, 246] width 10 height 14
click at [880, 245] on a%20Calli%20Estate%20-%20Upper%20Coomera"] "[EMAIL_ADDRESS][DOMAIN_NAME]" at bounding box center [876, 245] width 170 height 12
click at [966, 246] on icon "button" at bounding box center [971, 246] width 10 height 14
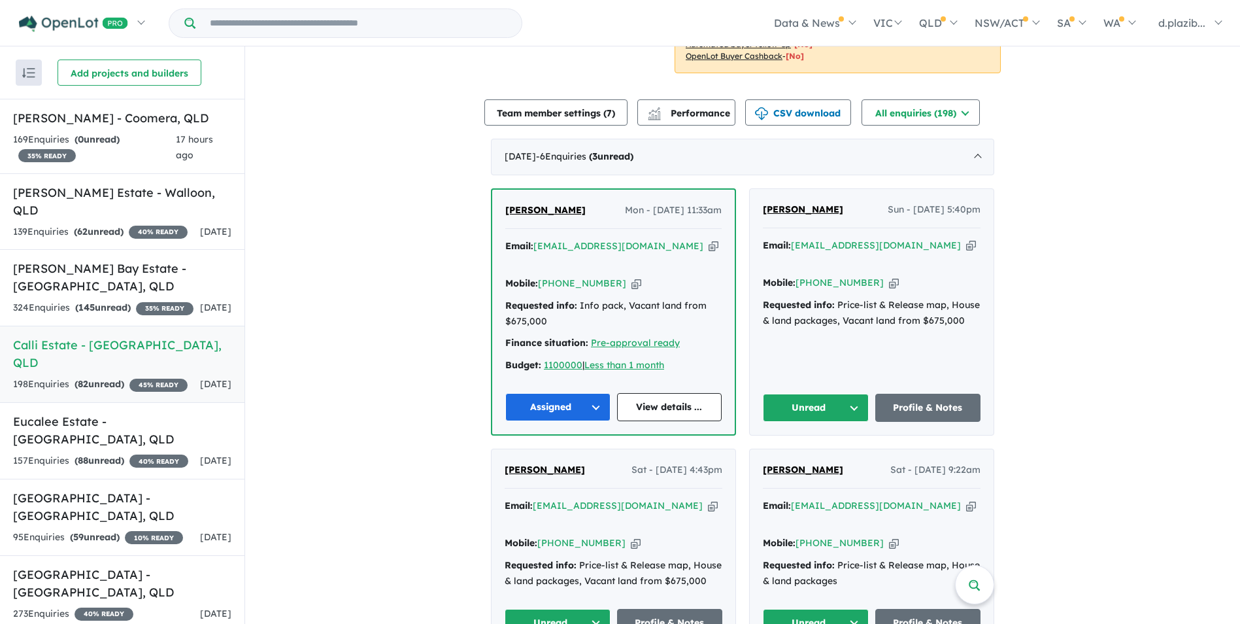
drag, startPoint x: 879, startPoint y: 268, endPoint x: 824, endPoint y: 278, distance: 55.1
click at [889, 276] on icon "button" at bounding box center [894, 283] width 10 height 14
click at [845, 394] on button "Unread" at bounding box center [816, 408] width 106 height 28
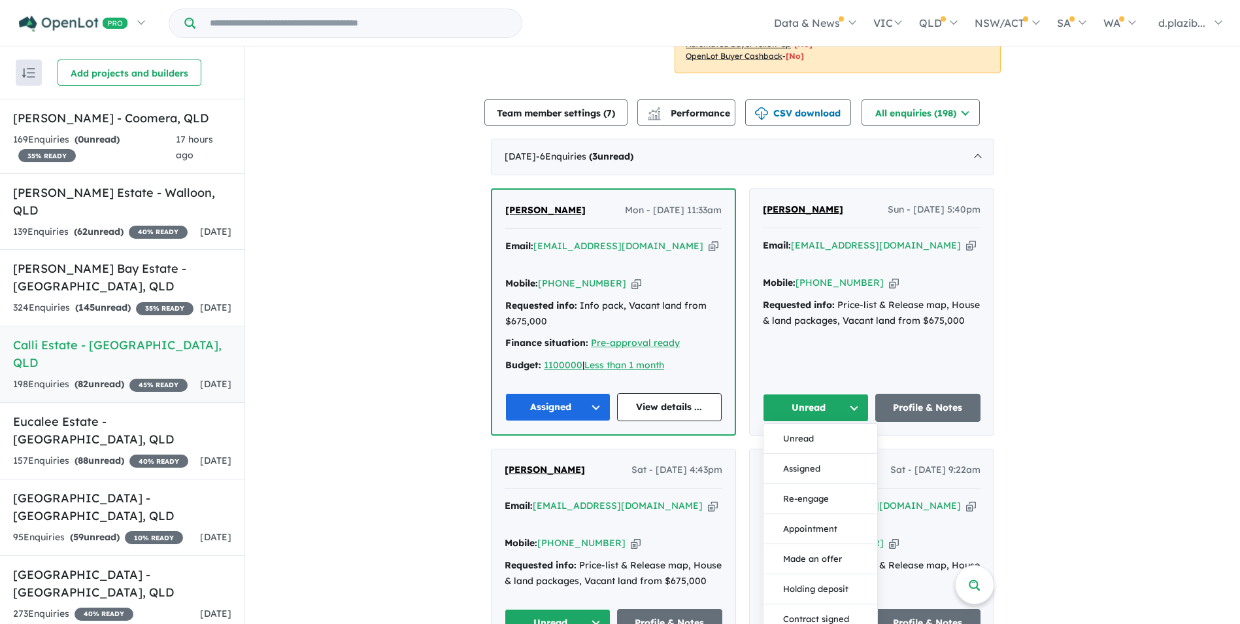
click at [819, 454] on button "Assigned" at bounding box center [821, 469] width 114 height 30
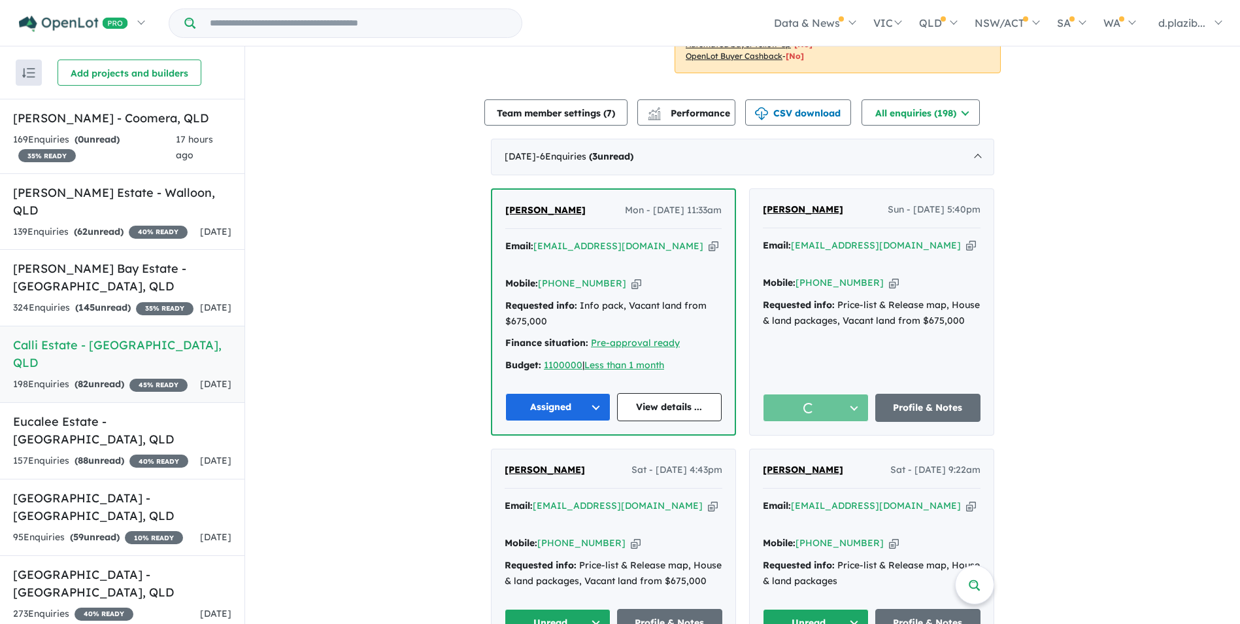
scroll to position [567, 0]
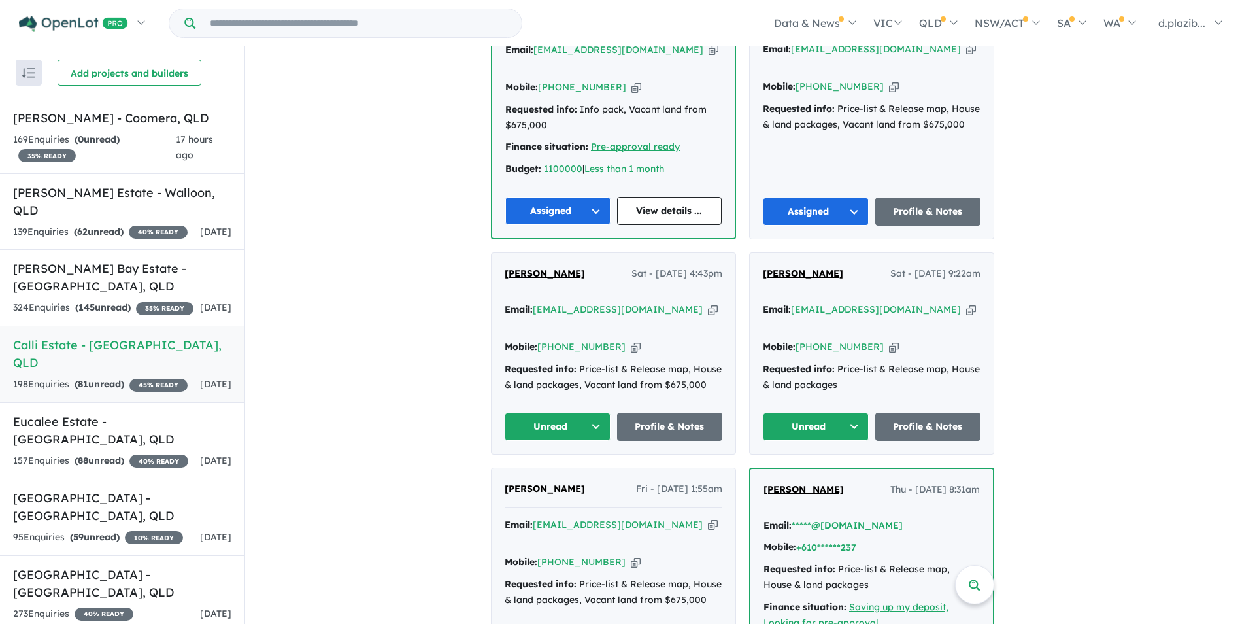
click at [708, 303] on icon "button" at bounding box center [713, 310] width 10 height 14
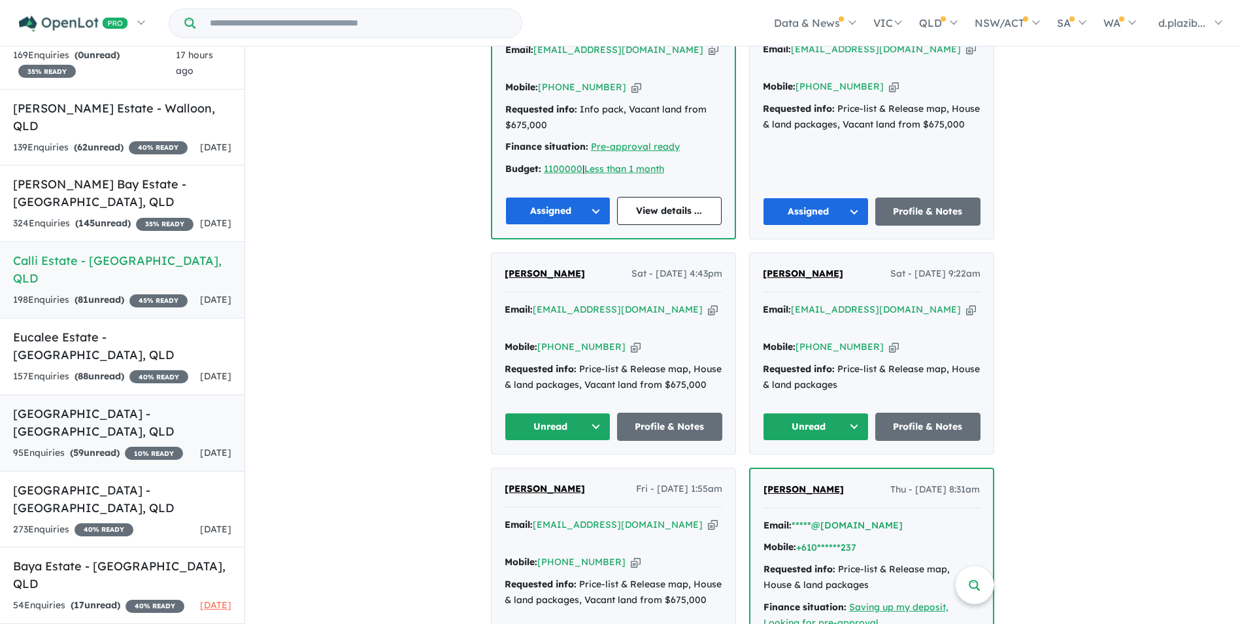
scroll to position [24, 0]
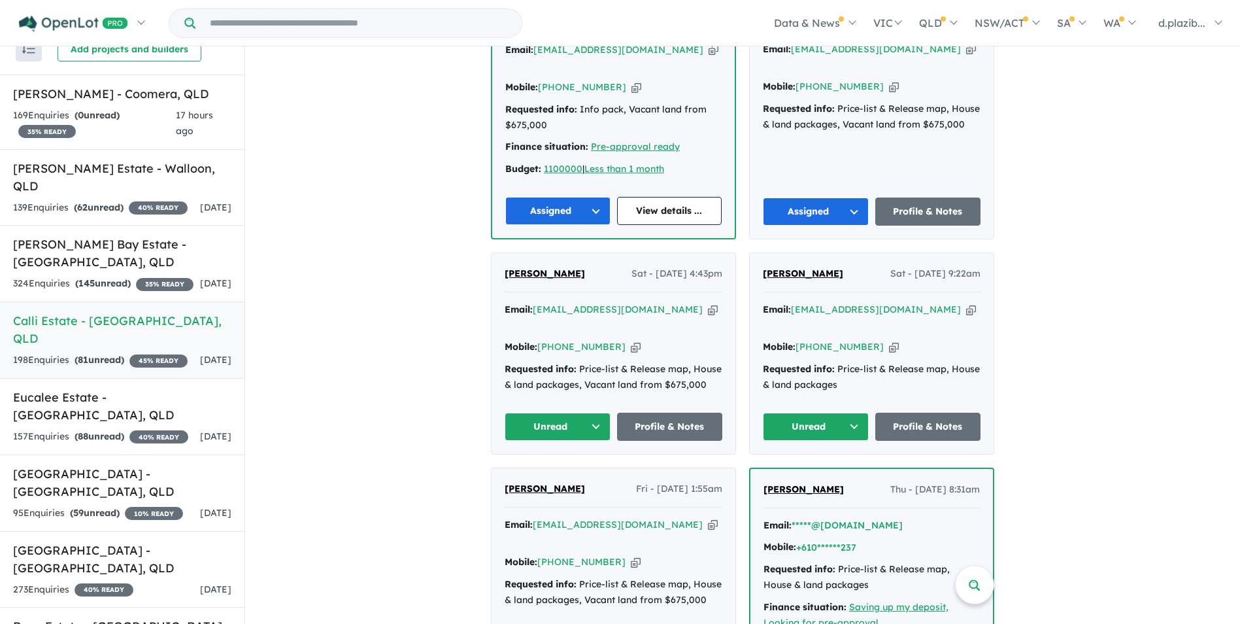
click at [708, 303] on icon "button" at bounding box center [713, 310] width 10 height 14
click at [622, 339] on div "Mobile: [PHONE_NUMBER] Copied!" at bounding box center [614, 347] width 218 height 16
click at [631, 340] on icon "button" at bounding box center [636, 347] width 10 height 14
click at [555, 413] on button "Unread" at bounding box center [558, 427] width 106 height 28
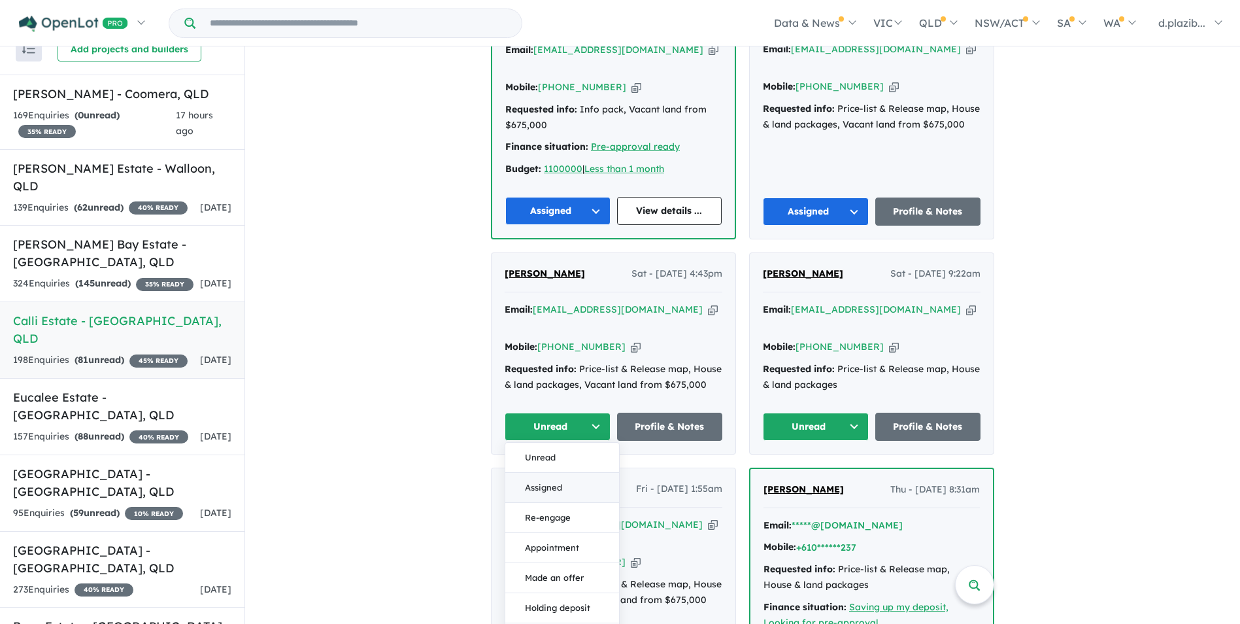
click at [574, 473] on button "Assigned" at bounding box center [562, 488] width 114 height 30
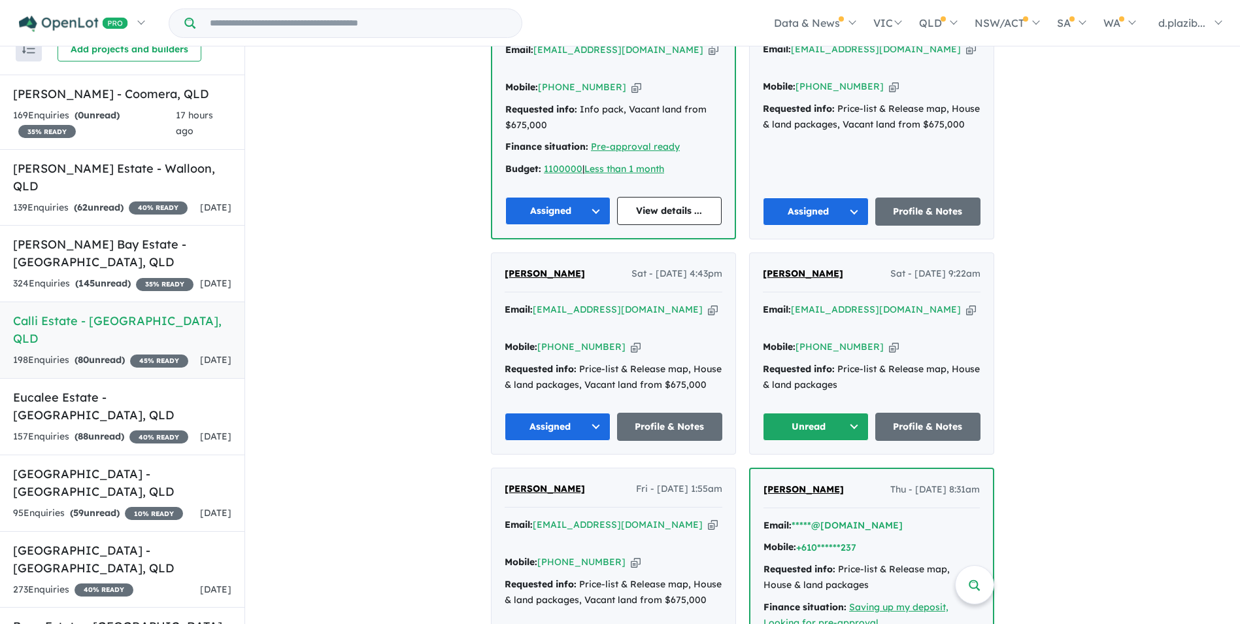
click at [966, 303] on icon "button" at bounding box center [971, 310] width 10 height 14
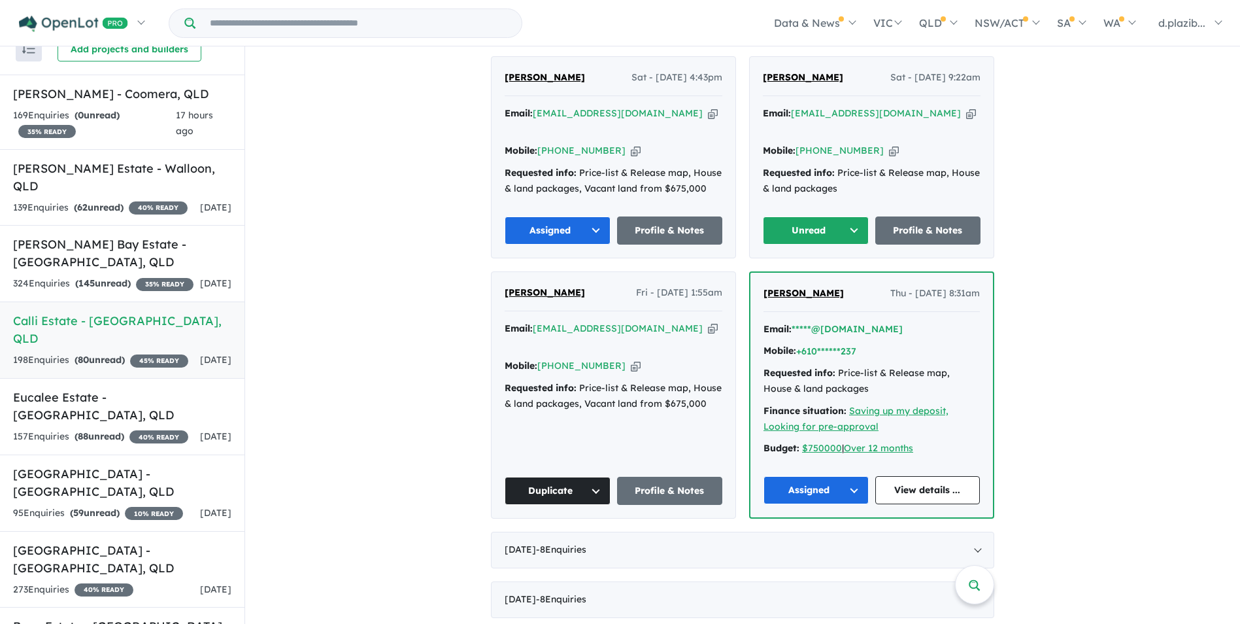
scroll to position [632, 0]
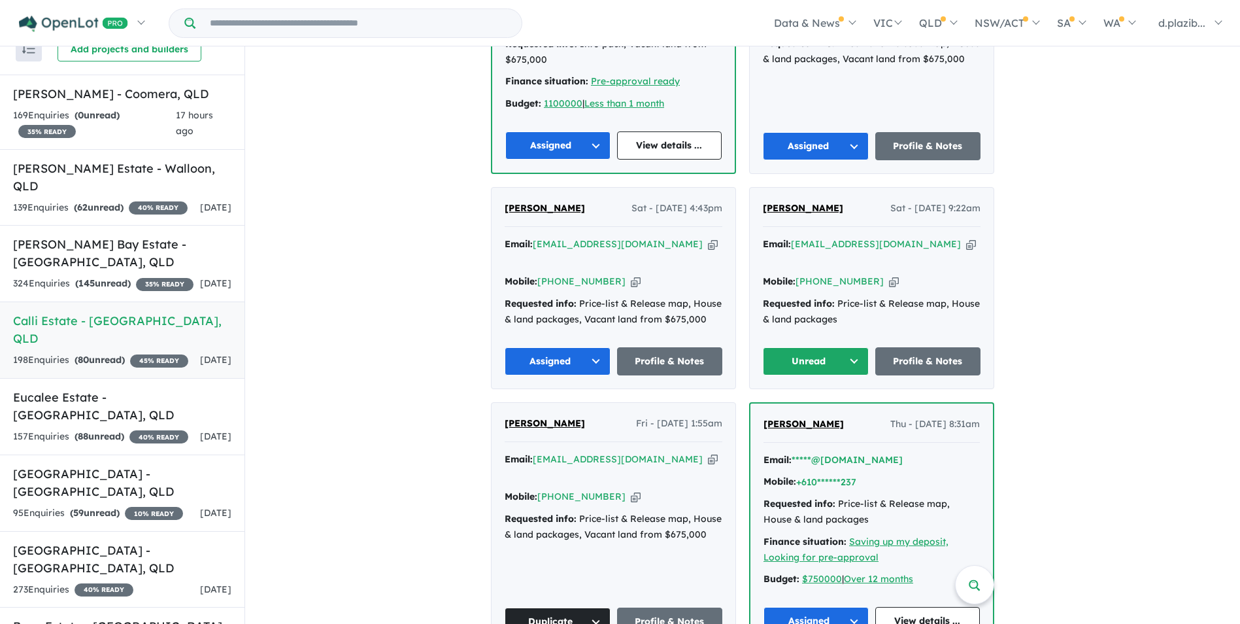
click at [934, 237] on div "Email: [EMAIL_ADDRESS][DOMAIN_NAME] Copied!" at bounding box center [872, 252] width 218 height 31
click at [966, 237] on icon "button" at bounding box center [971, 244] width 10 height 14
click at [889, 275] on icon "button" at bounding box center [894, 282] width 10 height 14
click at [813, 347] on button "Unread" at bounding box center [816, 361] width 106 height 28
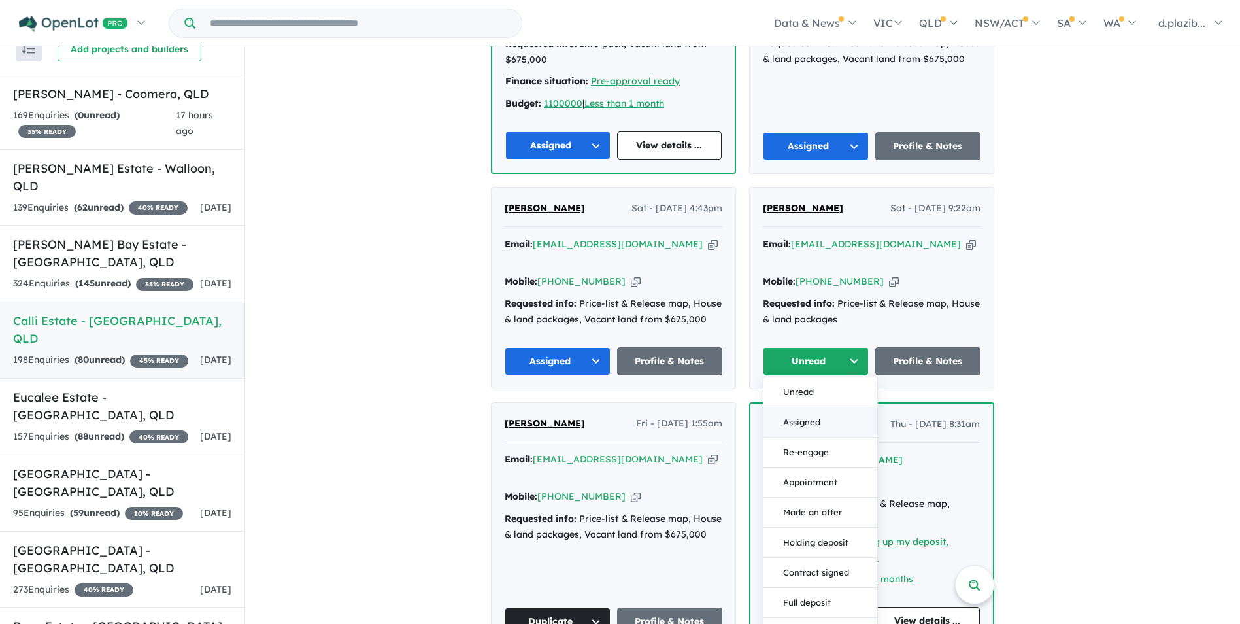
click at [821, 407] on button "Assigned" at bounding box center [821, 422] width 114 height 30
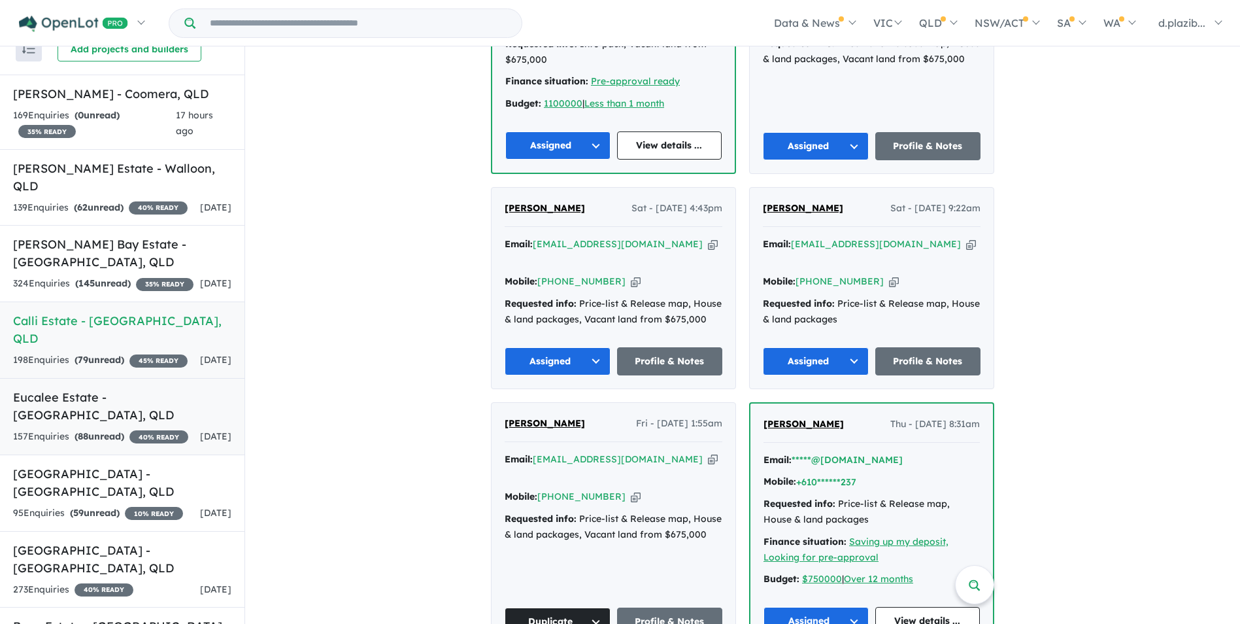
click at [149, 413] on h5 "Eucalee Estate - [GEOGRAPHIC_DATA] , [GEOGRAPHIC_DATA]" at bounding box center [122, 405] width 218 height 35
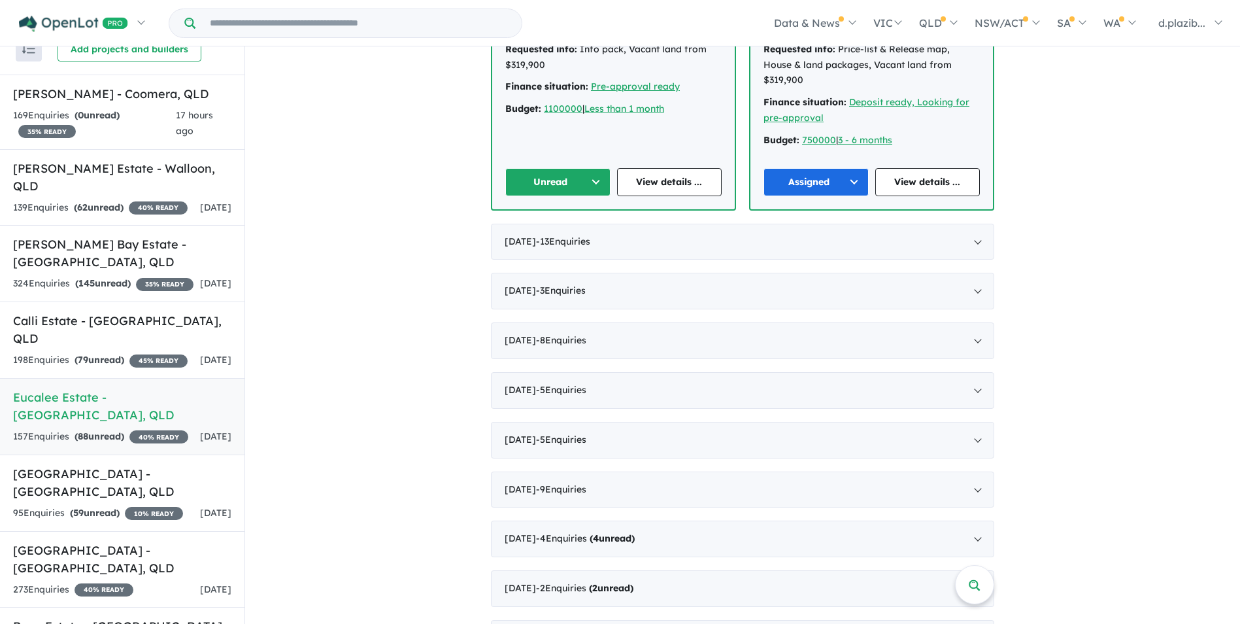
scroll to position [262, 0]
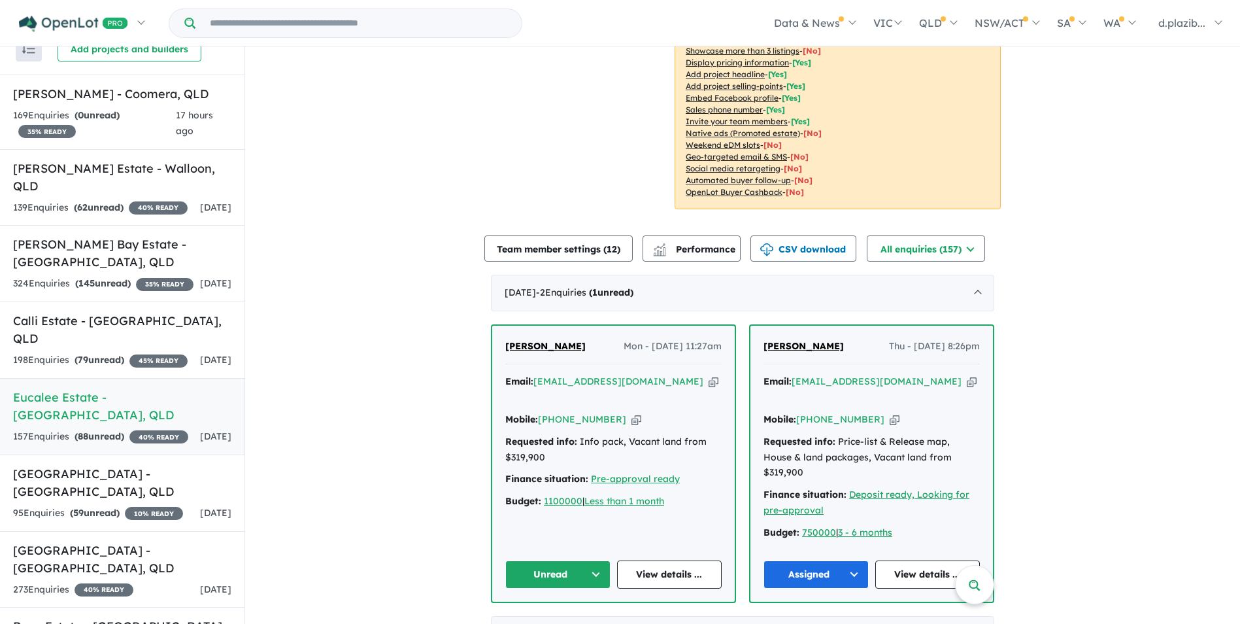
click at [709, 382] on icon "button" at bounding box center [714, 382] width 10 height 14
click at [504, 528] on div "[PERSON_NAME] Mon - [DATE] 11:27am Email: [EMAIL_ADDRESS][DOMAIN_NAME] Copied! …" at bounding box center [613, 464] width 243 height 276
click at [534, 560] on button "Unread" at bounding box center [557, 574] width 105 height 28
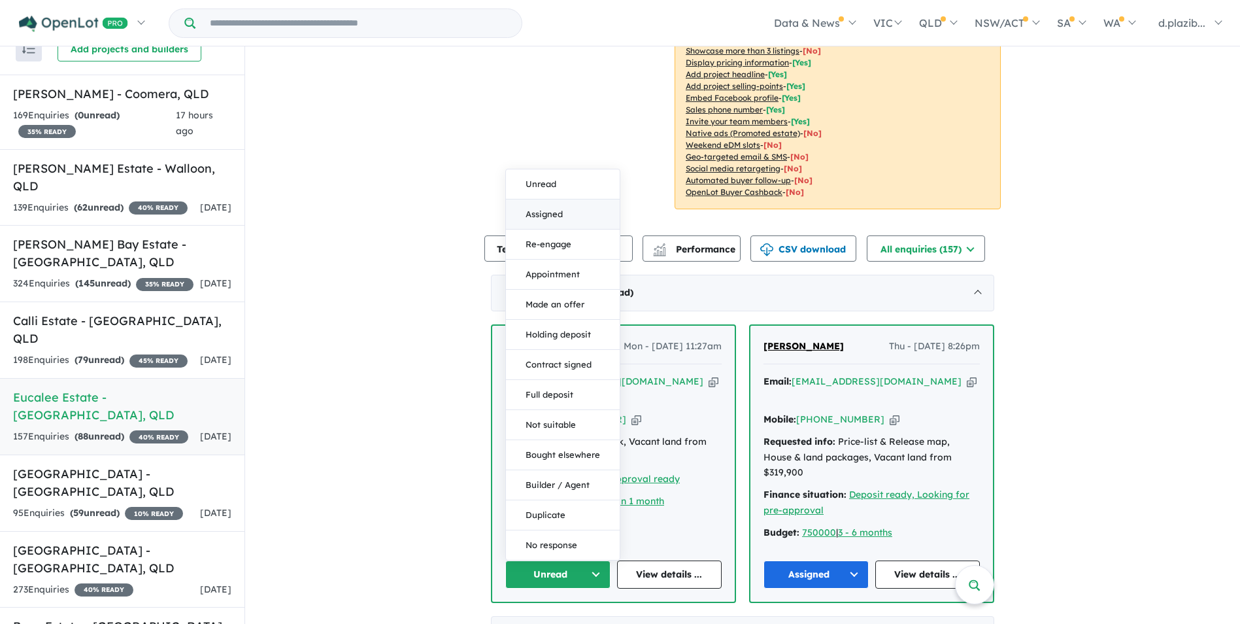
click at [549, 199] on button "Assigned" at bounding box center [563, 214] width 114 height 30
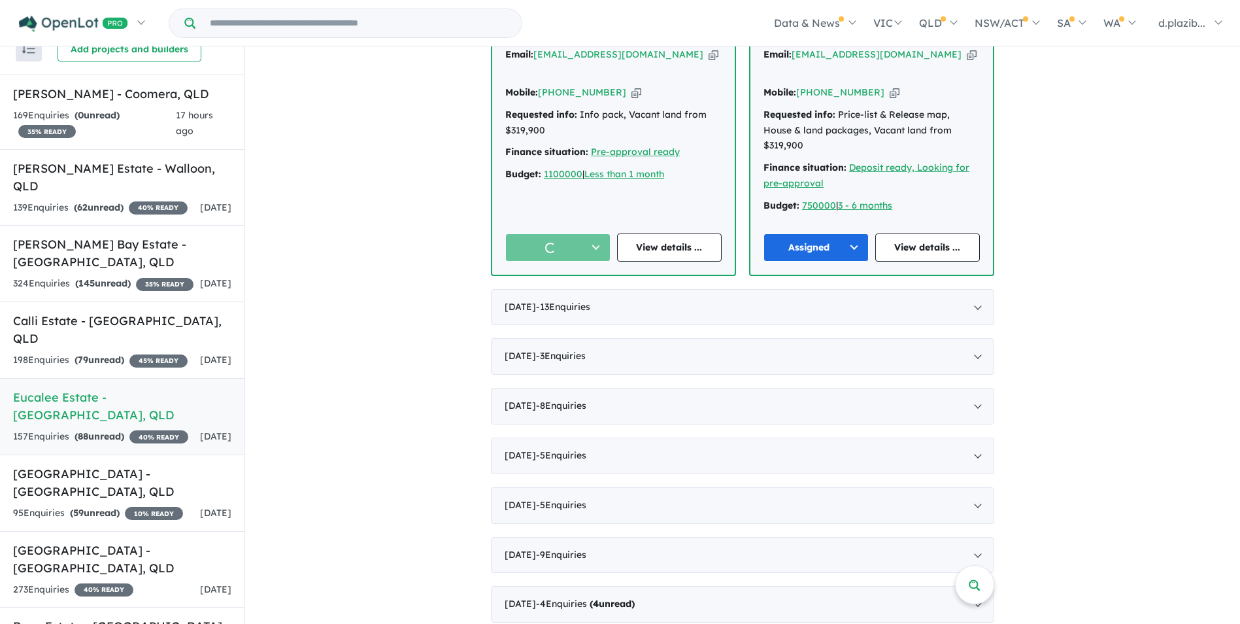
scroll to position [90, 0]
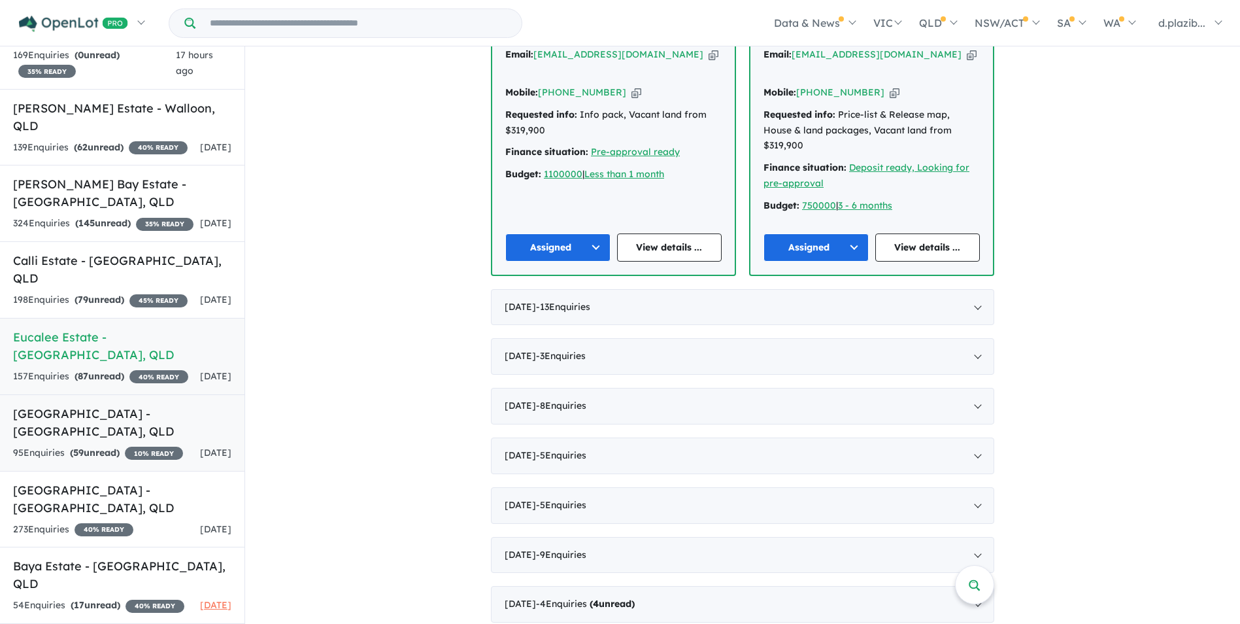
click at [165, 440] on h5 "[GEOGRAPHIC_DATA] - [GEOGRAPHIC_DATA] , [GEOGRAPHIC_DATA]" at bounding box center [122, 422] width 218 height 35
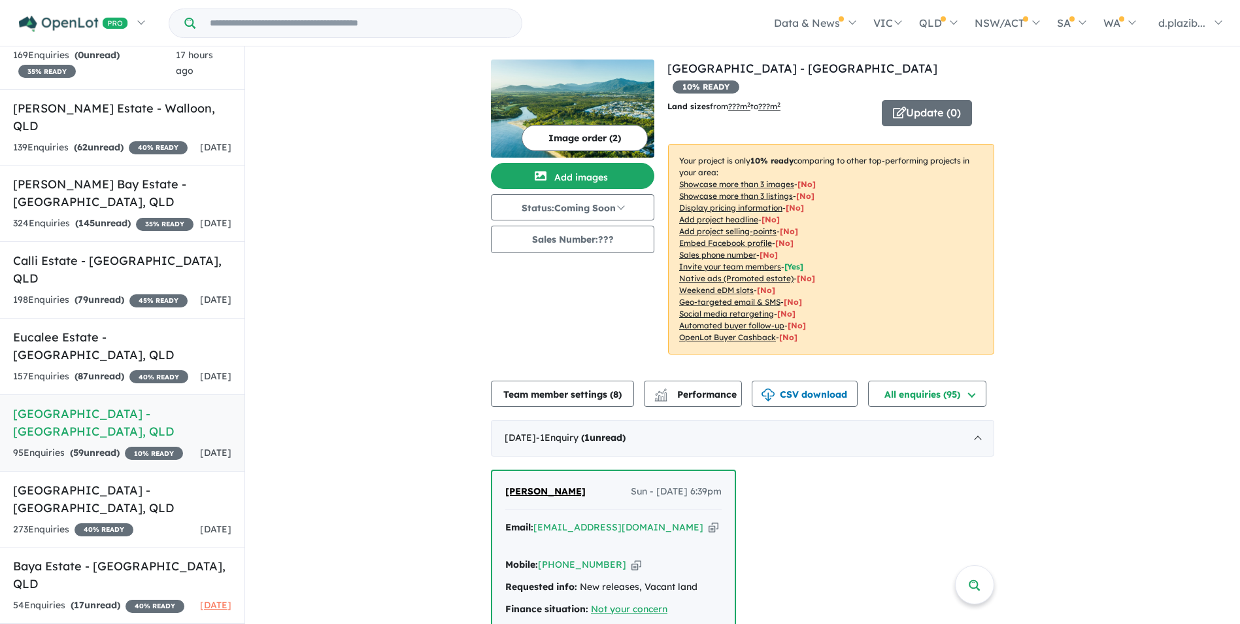
scroll to position [327, 0]
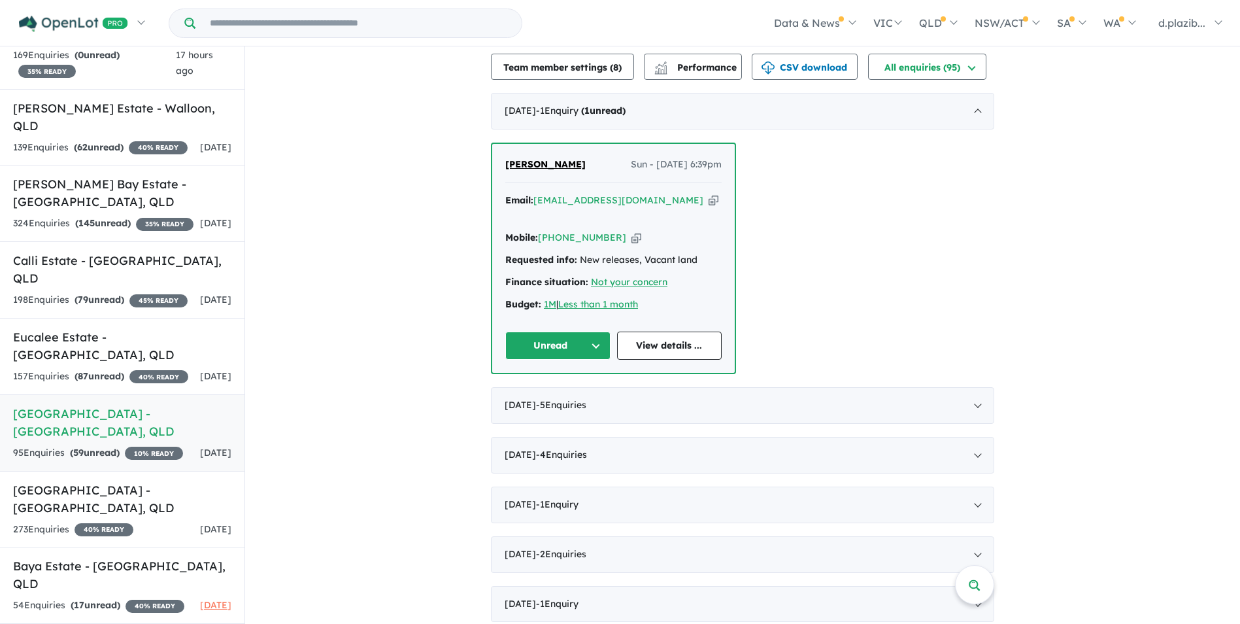
click at [709, 194] on icon "button" at bounding box center [714, 201] width 10 height 14
drag, startPoint x: 618, startPoint y: 205, endPoint x: 566, endPoint y: 216, distance: 53.5
click at [632, 231] on icon "button" at bounding box center [637, 238] width 10 height 14
click at [548, 331] on button "Unread" at bounding box center [557, 345] width 105 height 28
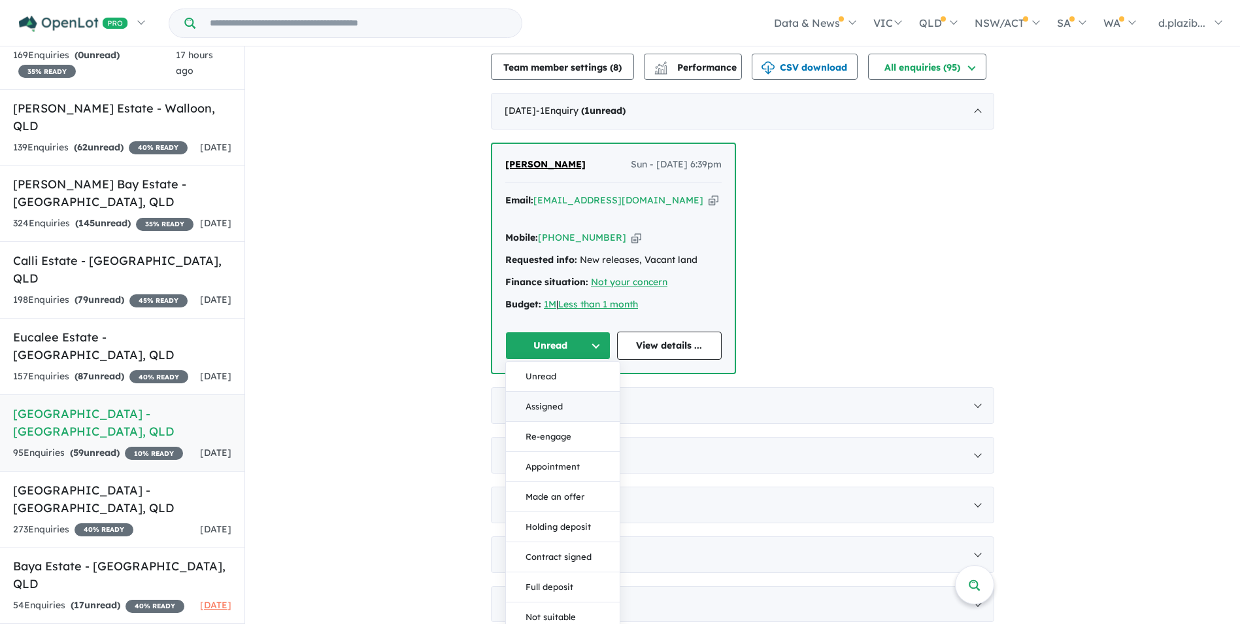
click at [563, 392] on button "Assigned" at bounding box center [563, 407] width 114 height 30
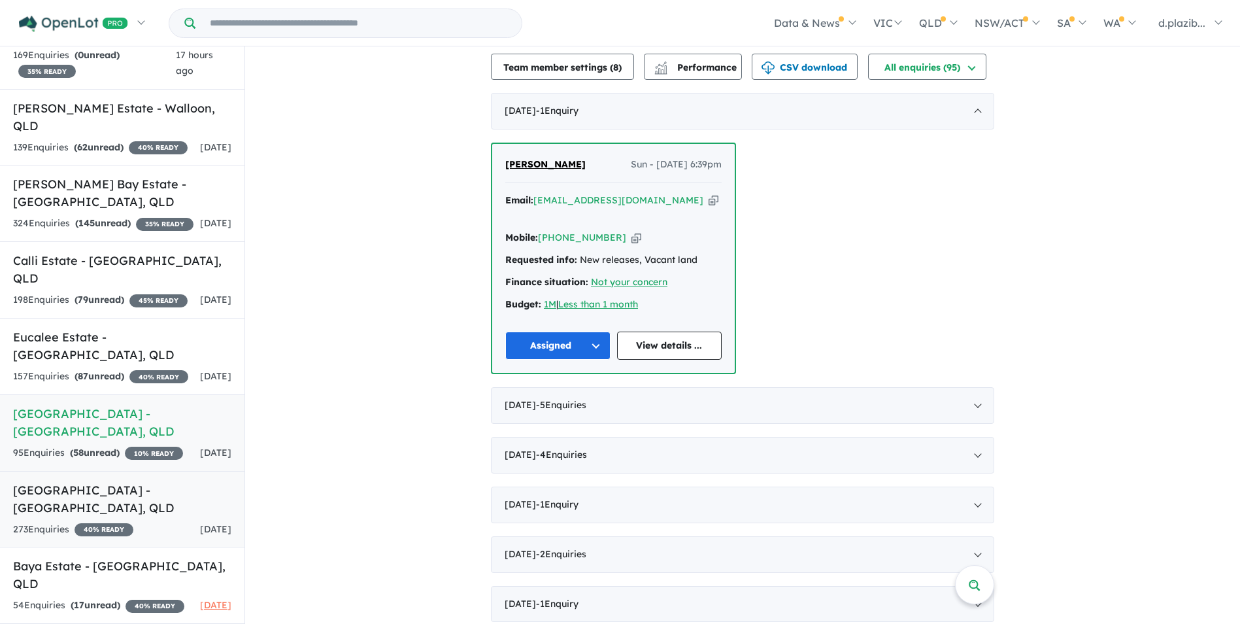
click at [162, 511] on h5 "[GEOGRAPHIC_DATA] - [GEOGRAPHIC_DATA] , [GEOGRAPHIC_DATA]" at bounding box center [122, 498] width 218 height 35
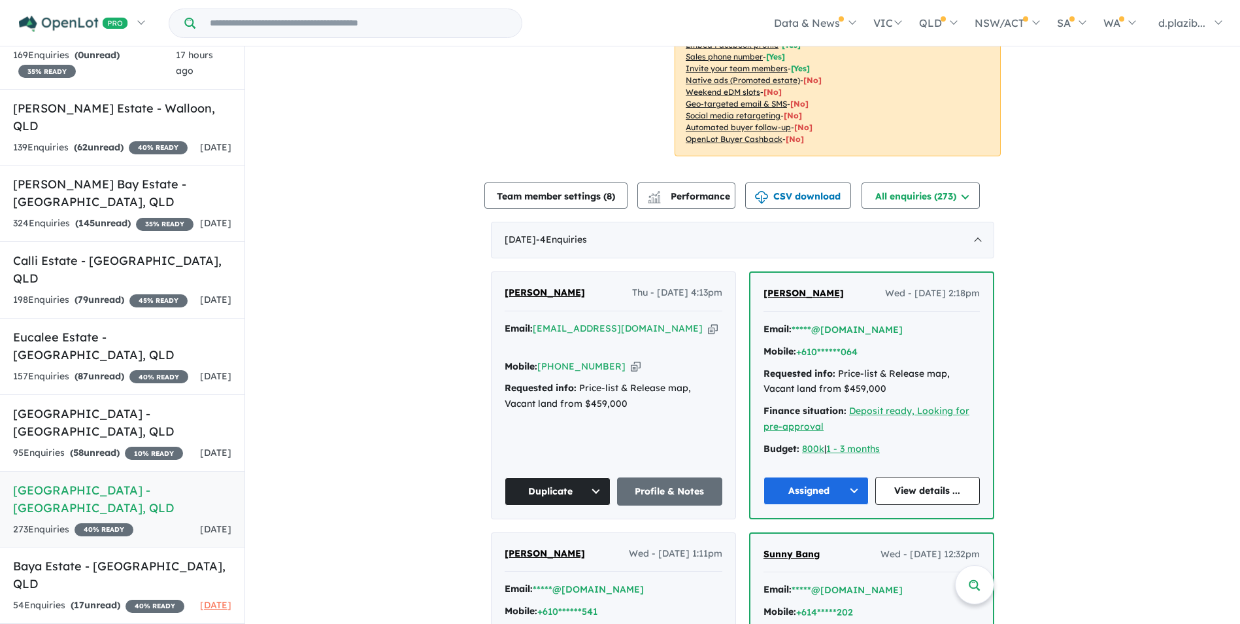
scroll to position [384, 0]
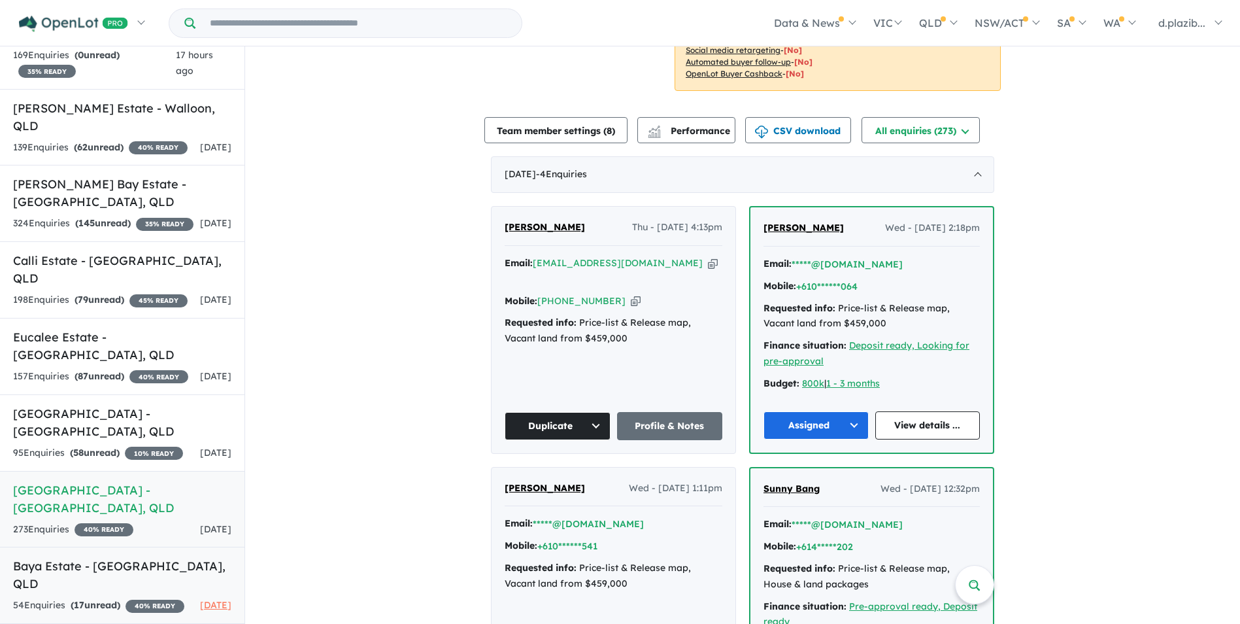
click at [126, 598] on div "54 Enquir ies ( 17 unread) 40 % READY" at bounding box center [98, 606] width 171 height 16
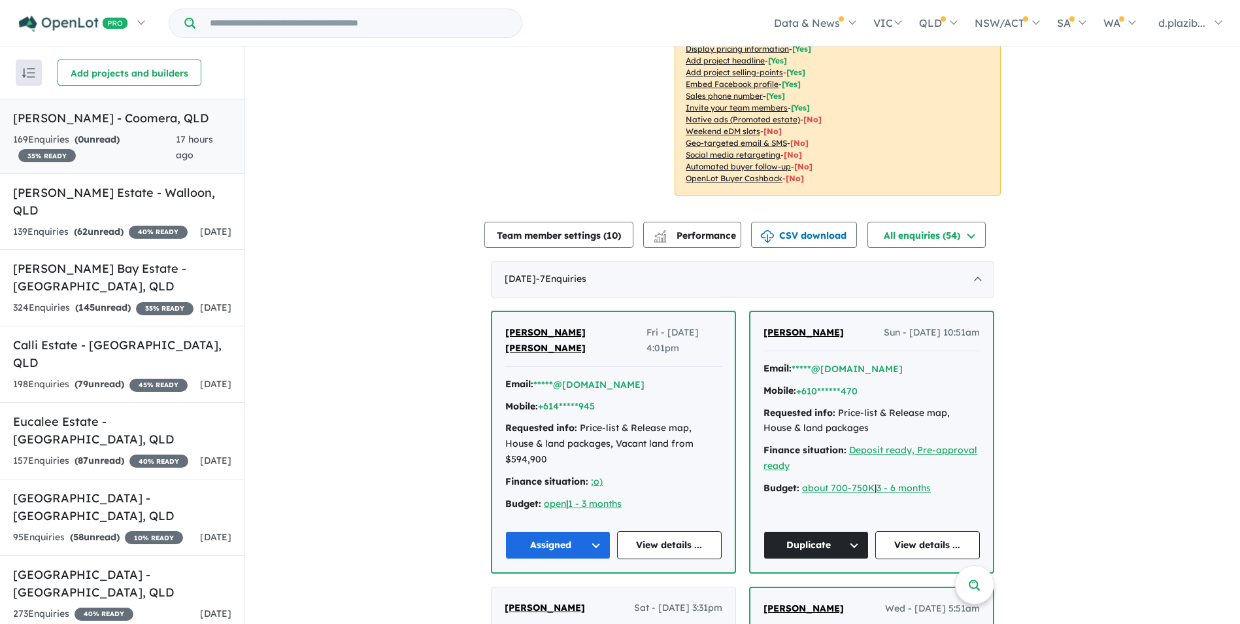
click at [120, 136] on strong "( 0 unread)" at bounding box center [97, 139] width 45 height 12
